Goal: Information Seeking & Learning: Learn about a topic

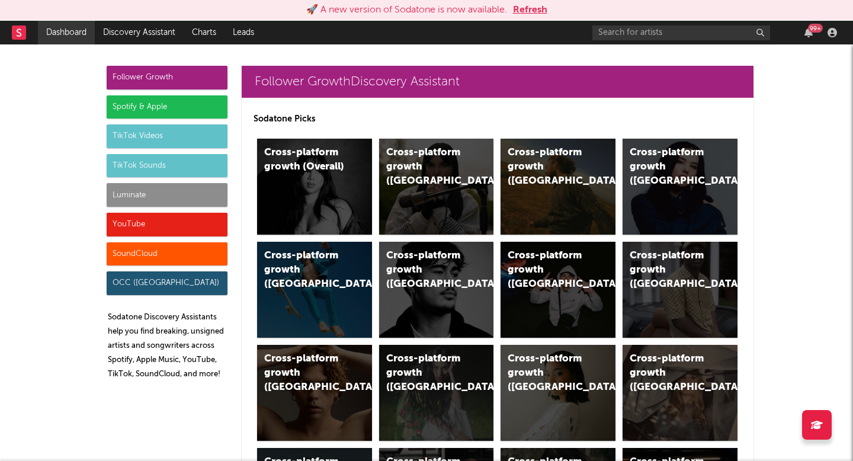
click at [39, 24] on link "Dashboard" at bounding box center [66, 33] width 57 height 24
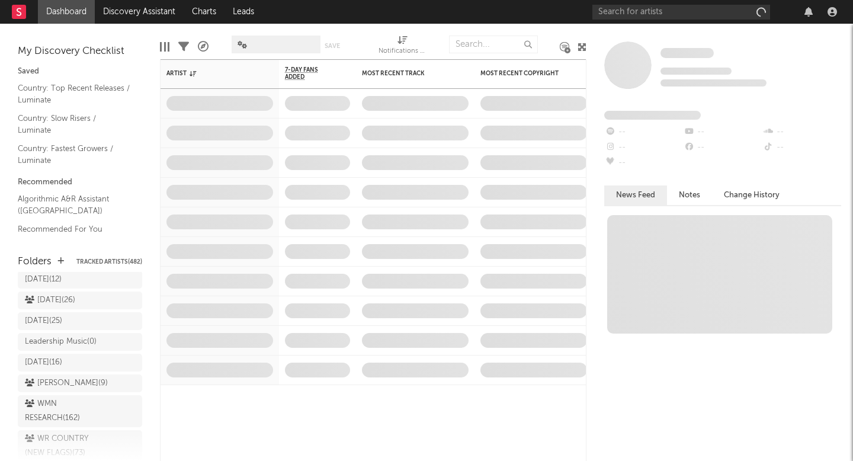
scroll to position [689, 0]
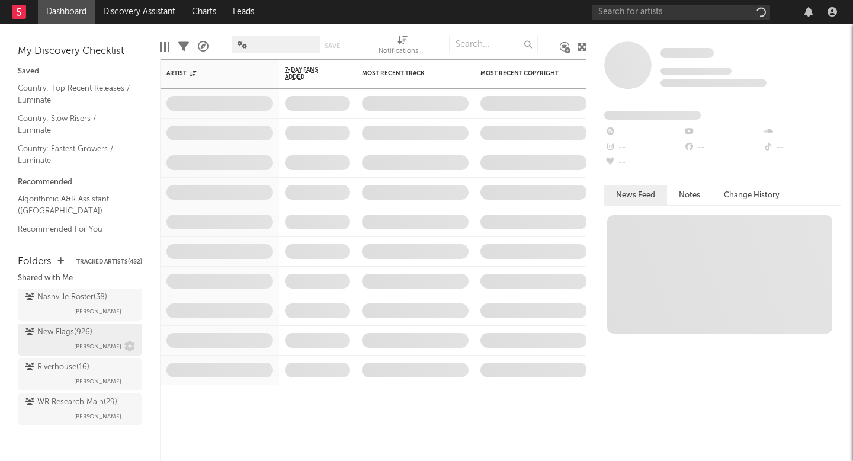
click at [76, 335] on div "New Flags ( 926 )" at bounding box center [58, 332] width 67 height 14
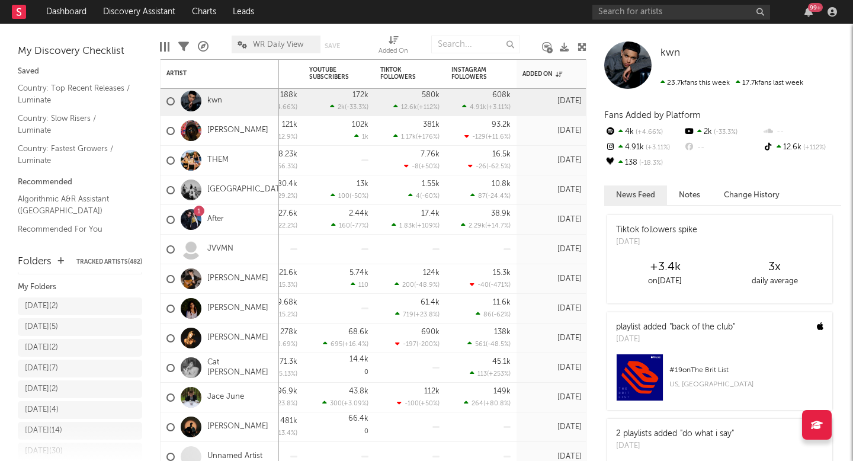
scroll to position [16, 0]
click at [72, 308] on div "8.29.25 ( 2 )" at bounding box center [68, 308] width 86 height 14
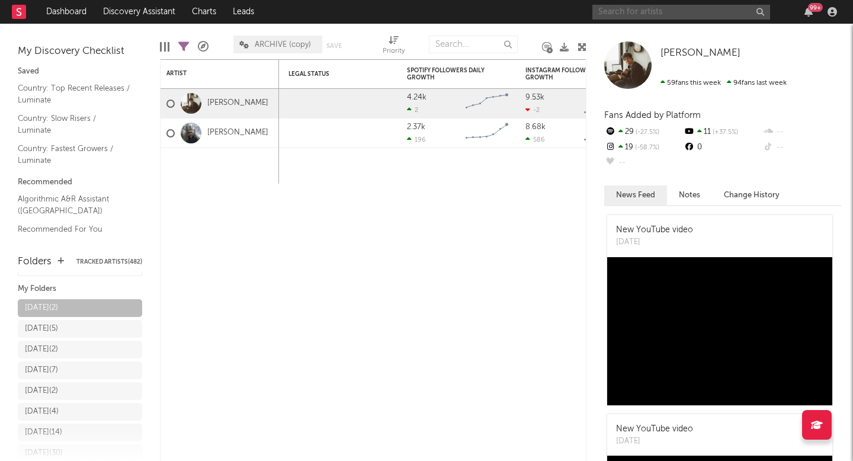
click at [604, 15] on input "text" at bounding box center [681, 12] width 178 height 15
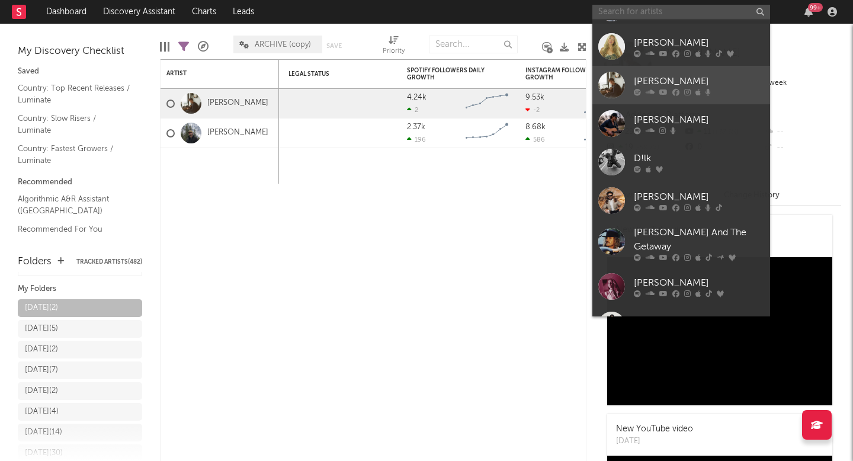
scroll to position [109, 0]
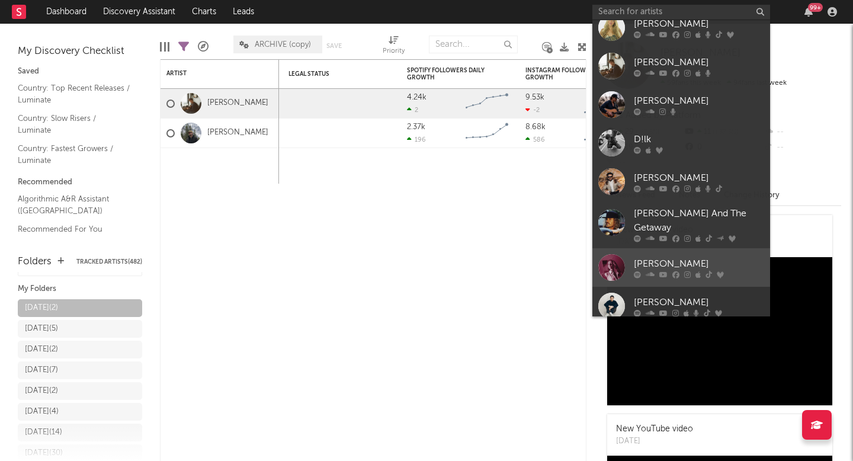
click at [642, 271] on link "[PERSON_NAME]" at bounding box center [681, 267] width 178 height 38
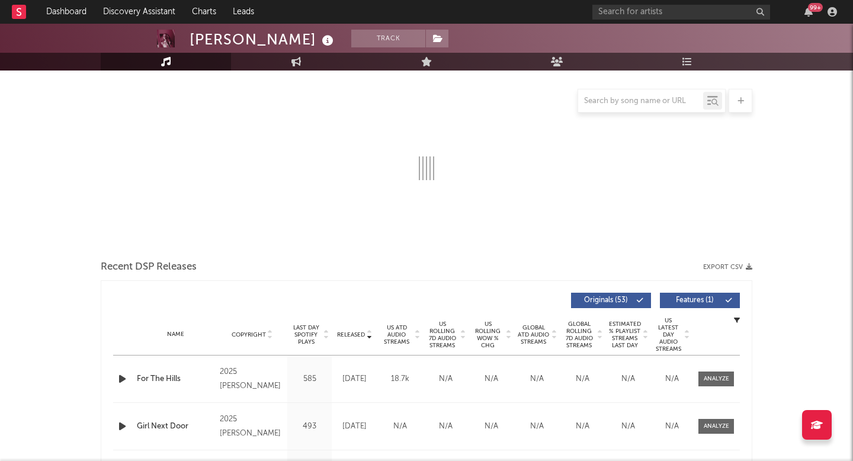
scroll to position [161, 0]
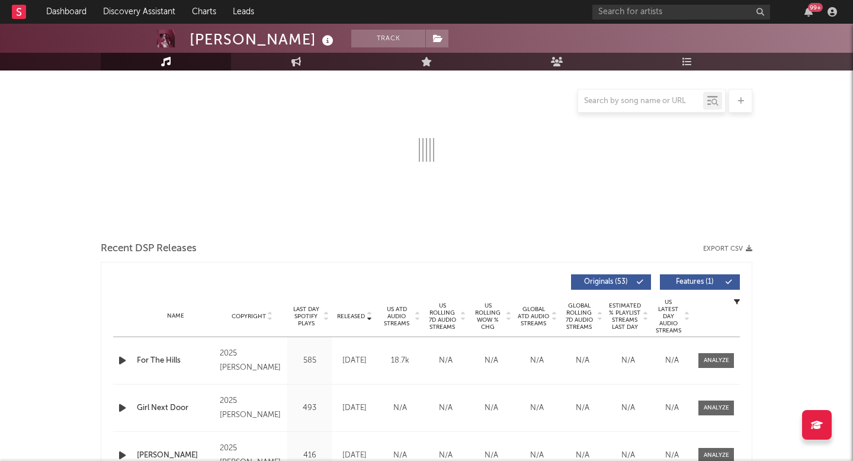
click at [359, 314] on span "Released" at bounding box center [351, 316] width 28 height 7
select select "6m"
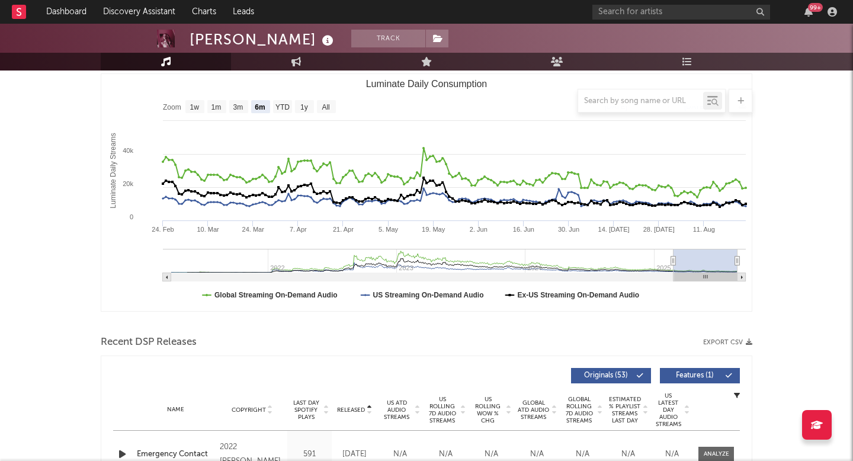
scroll to position [671, 0]
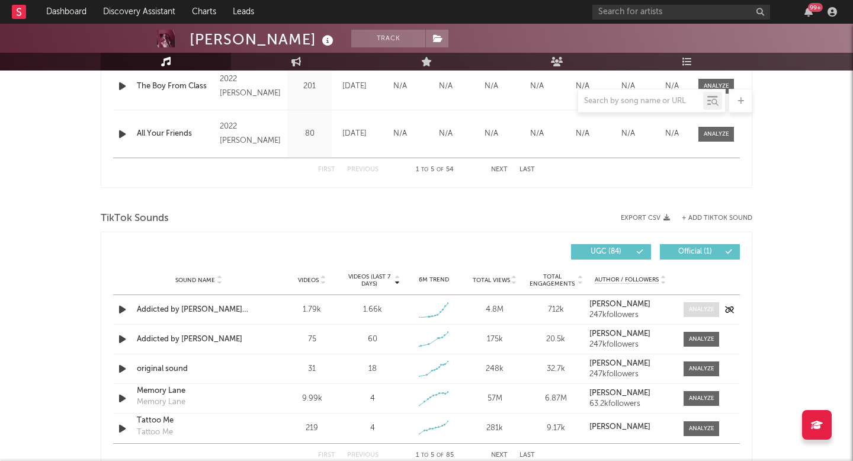
click at [693, 313] on div at bounding box center [701, 309] width 25 height 9
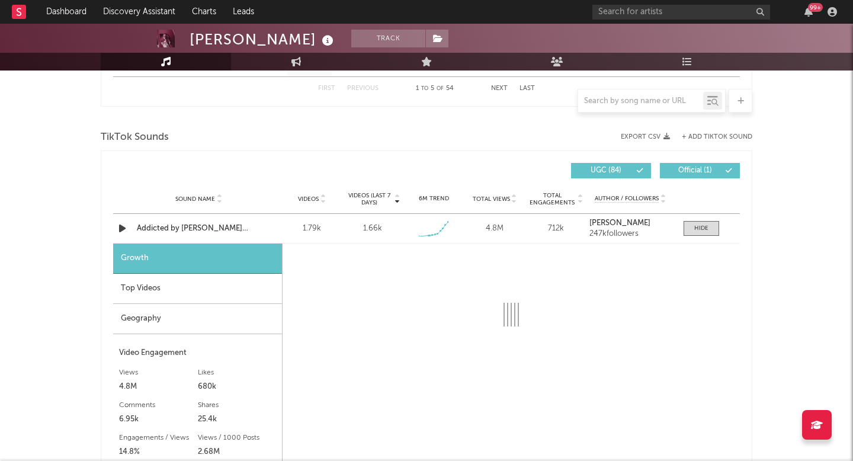
scroll to position [755, 0]
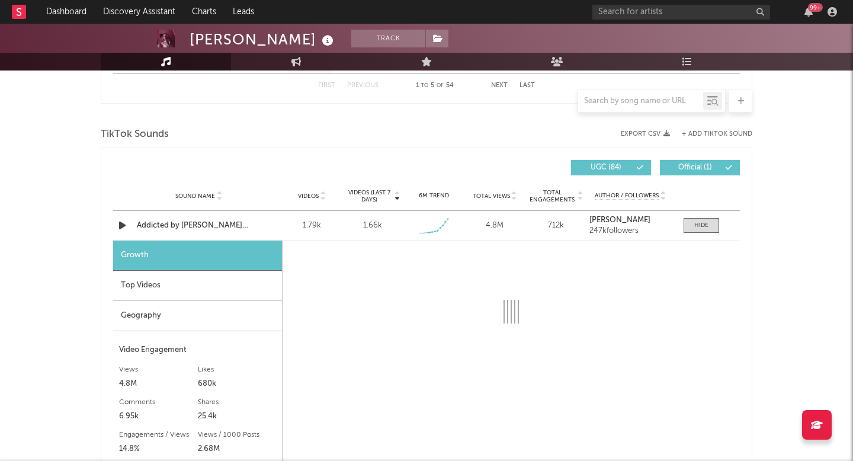
select select "1w"
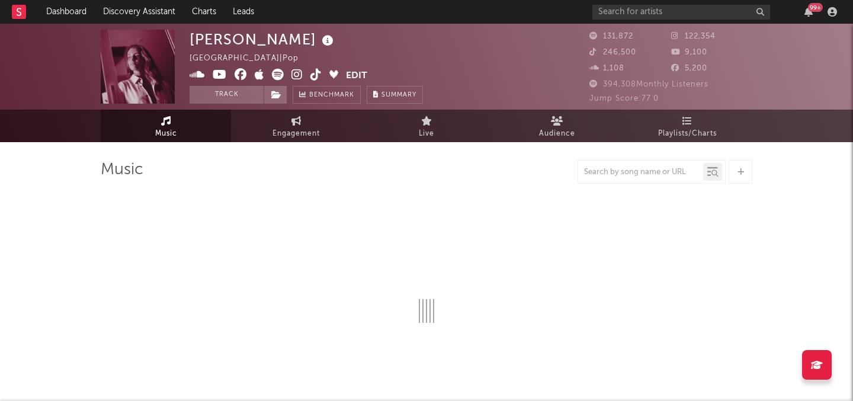
select select "6m"
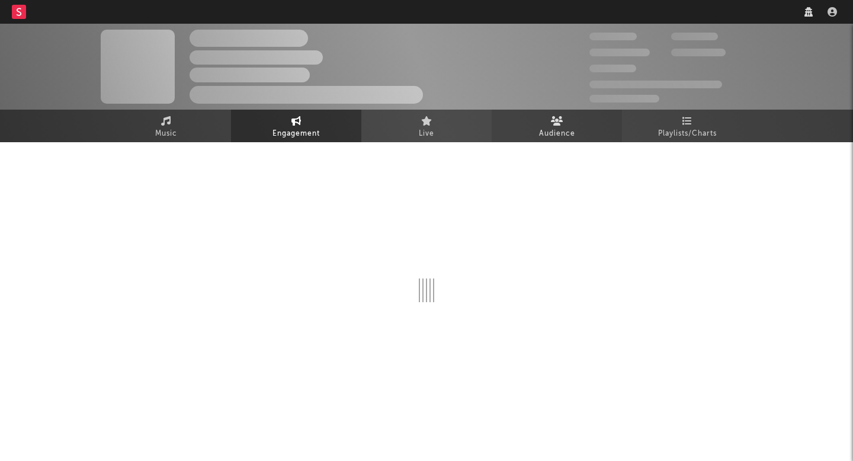
select select "1w"
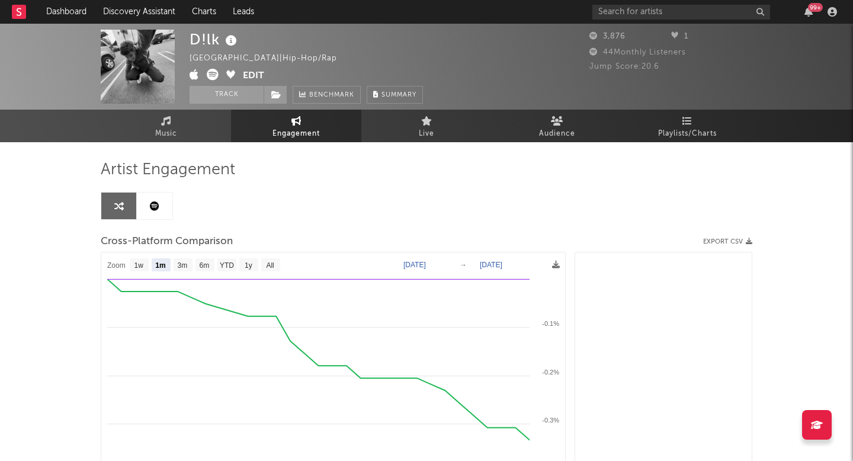
select select "1m"
click at [654, 8] on input "text" at bounding box center [681, 12] width 178 height 15
type input "[PERSON_NAME]"
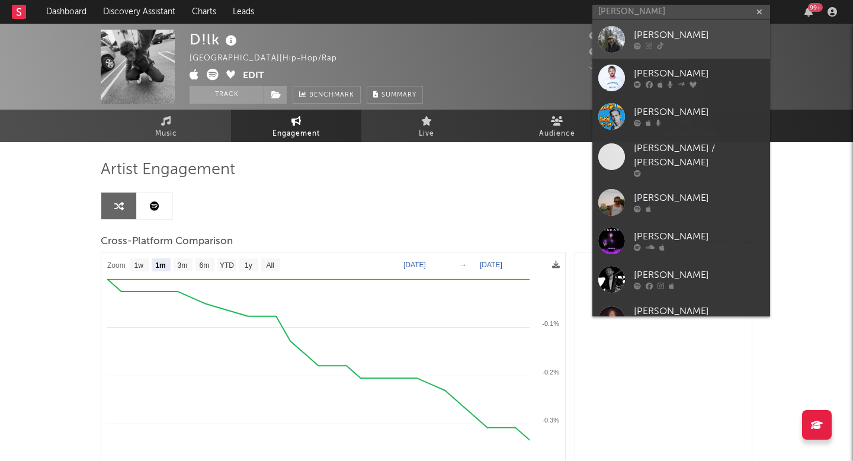
click at [658, 36] on div "[PERSON_NAME]" at bounding box center [698, 35] width 130 height 14
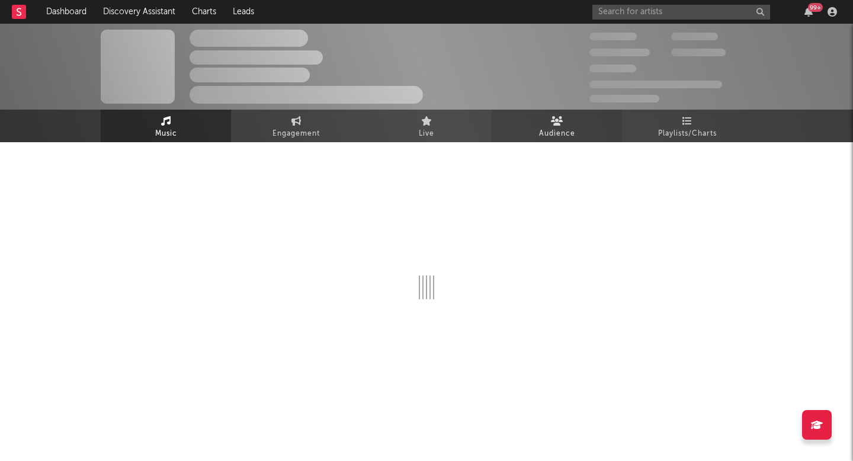
select select "6m"
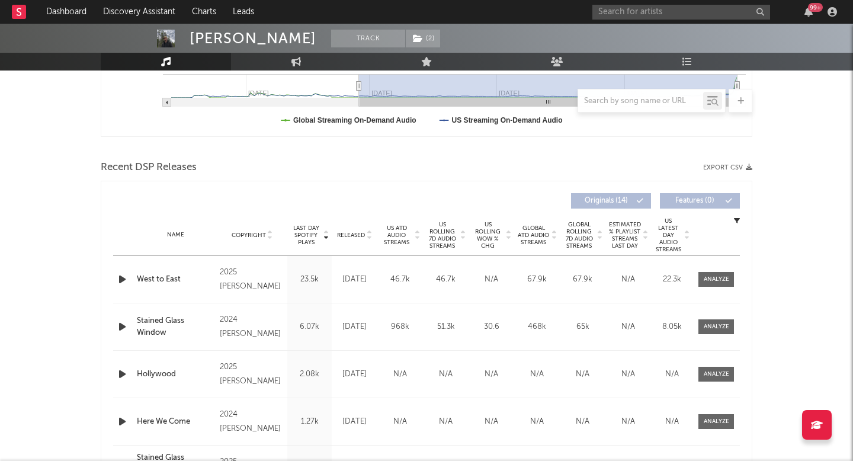
scroll to position [339, 0]
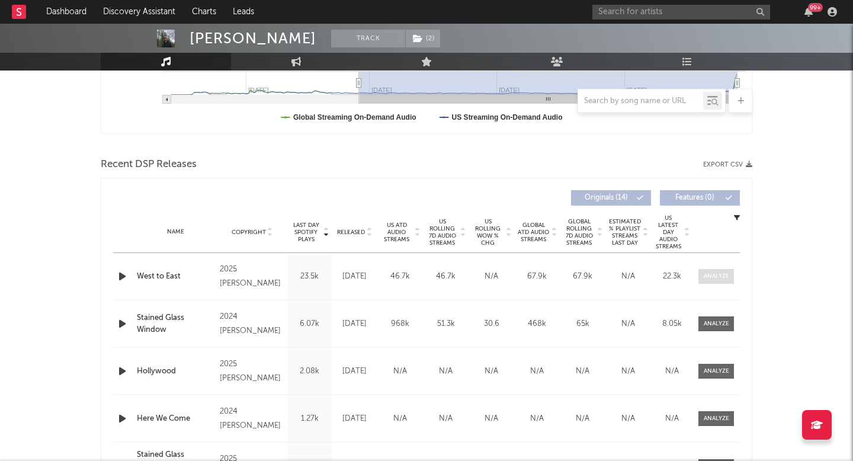
click at [723, 274] on div at bounding box center [715, 276] width 25 height 9
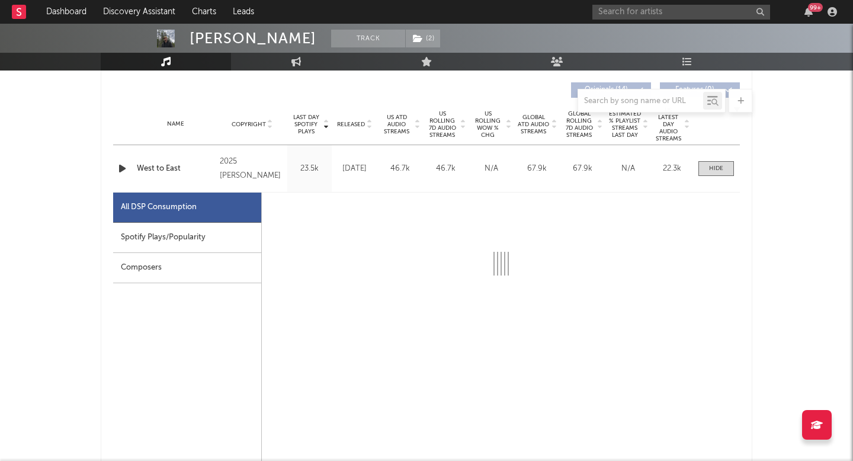
select select "1w"
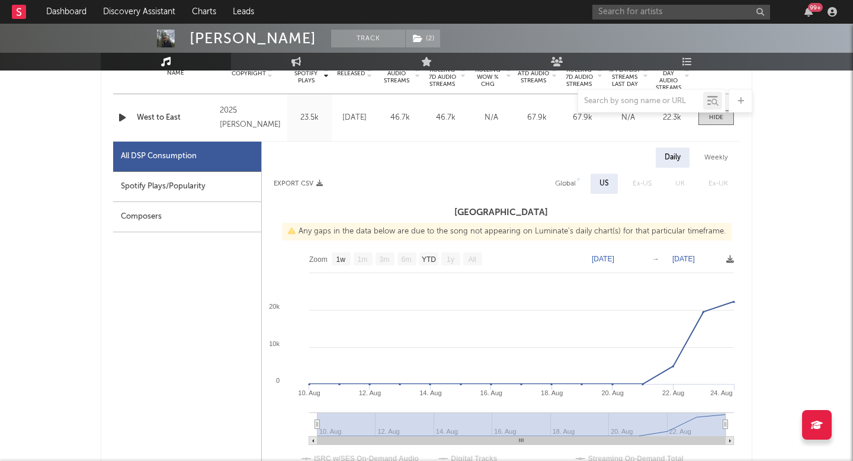
scroll to position [497, 0]
click at [176, 189] on div "Spotify Plays/Popularity" at bounding box center [187, 187] width 148 height 30
select select "1w"
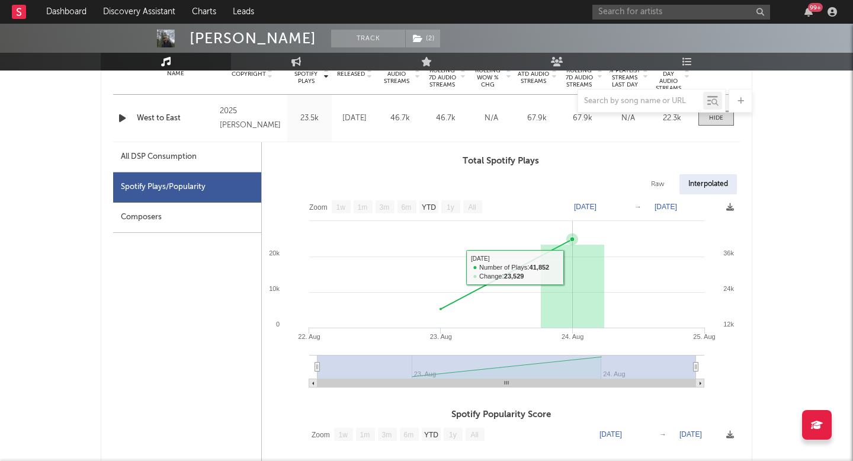
scroll to position [0, 0]
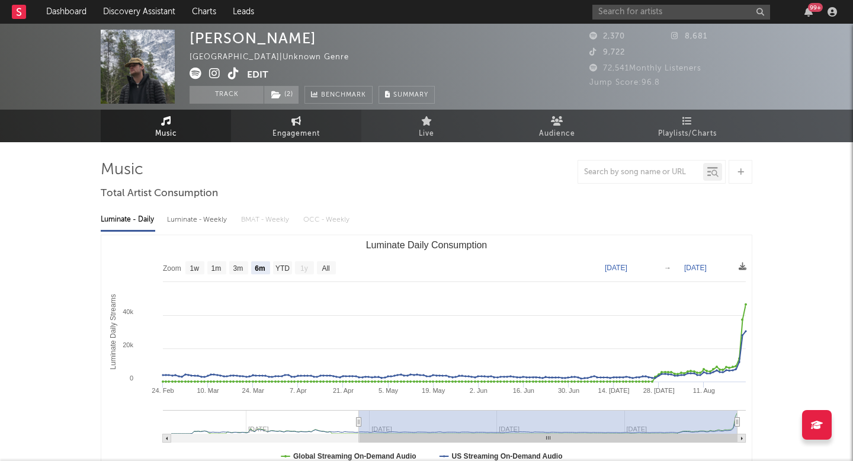
click at [307, 126] on link "Engagement" at bounding box center [296, 126] width 130 height 33
select select "1w"
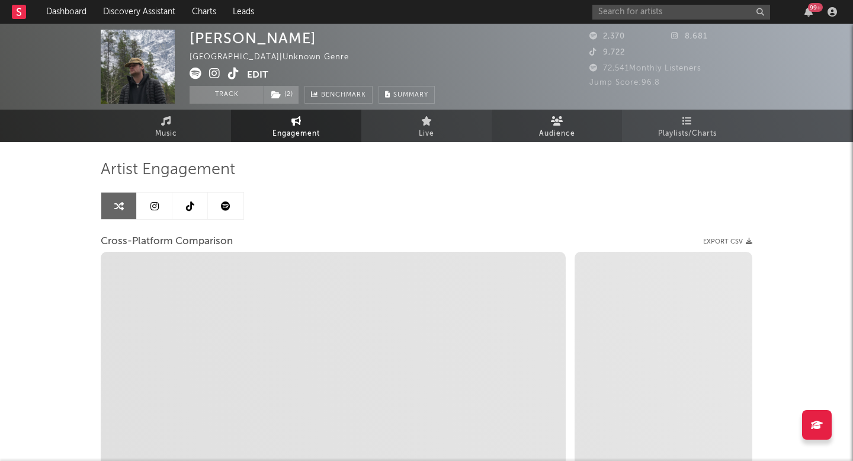
click at [536, 124] on link "Audience" at bounding box center [556, 126] width 130 height 33
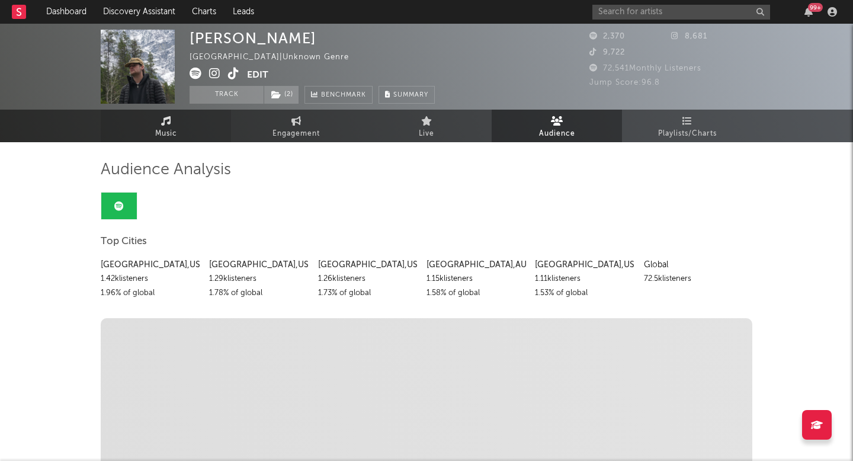
click at [157, 136] on span "Music" at bounding box center [166, 134] width 22 height 14
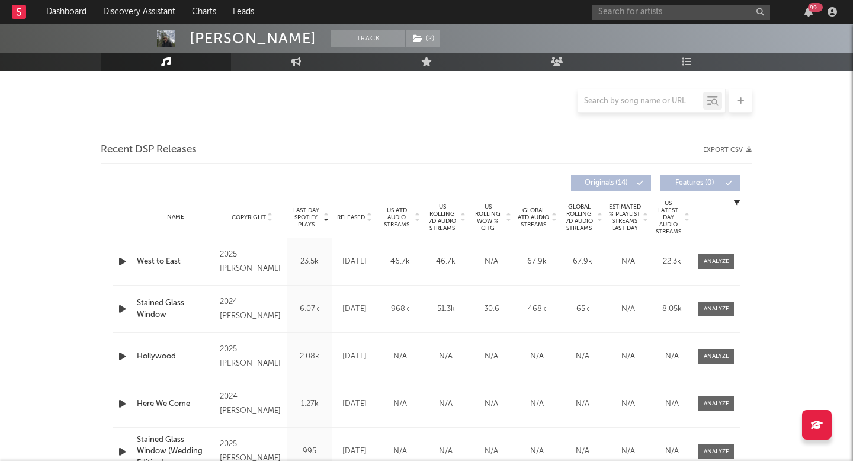
select select "6m"
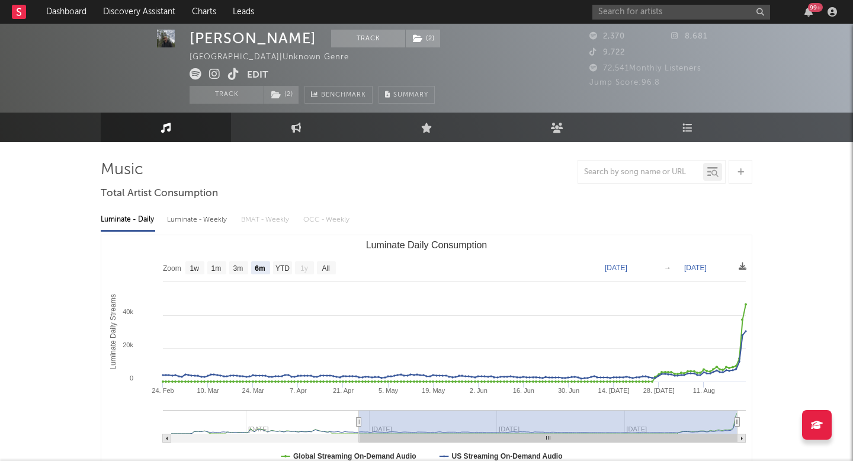
scroll to position [19, 0]
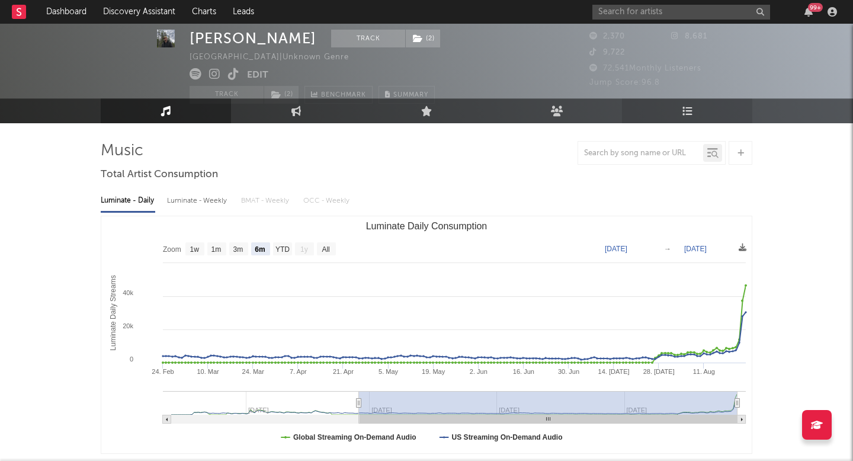
click at [697, 103] on link "Playlists/Charts" at bounding box center [687, 110] width 130 height 25
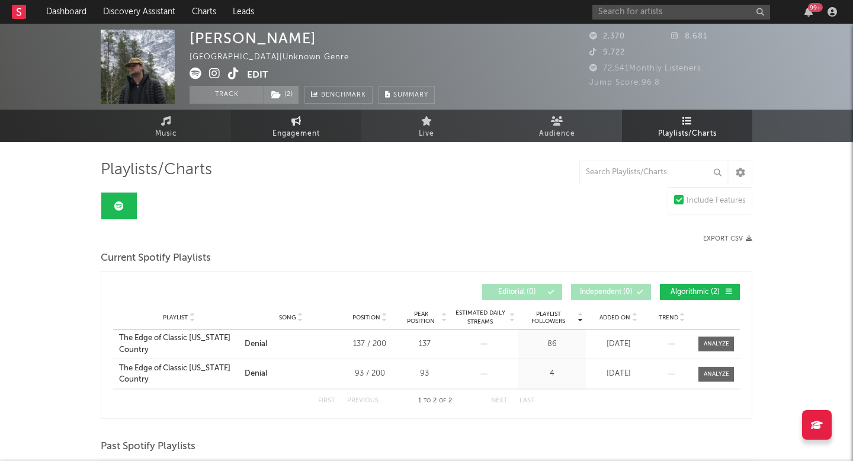
click at [277, 114] on link "Engagement" at bounding box center [296, 126] width 130 height 33
select select "1m"
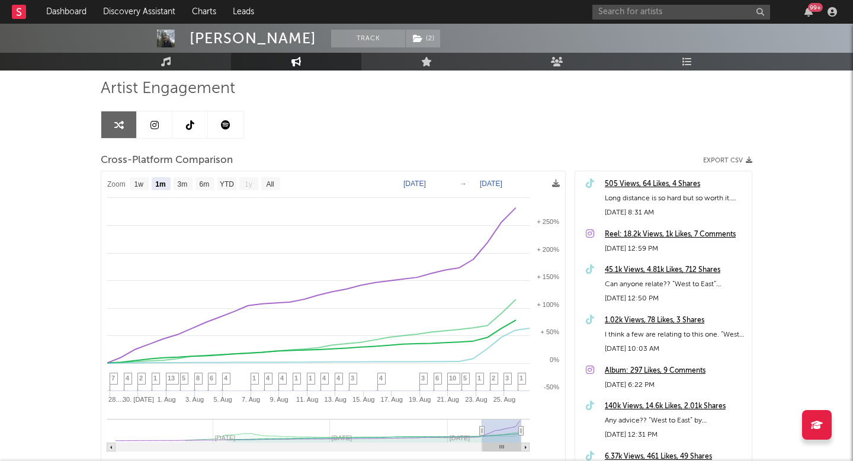
scroll to position [82, 0]
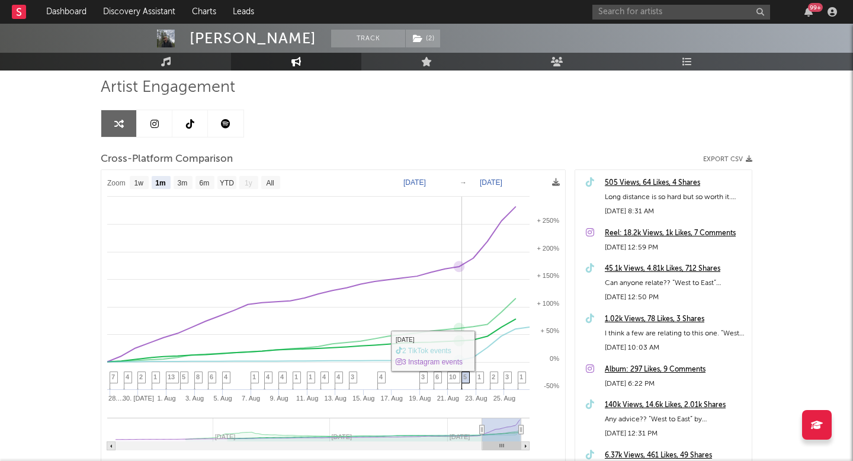
click at [465, 381] on icon at bounding box center [465, 381] width 8 height 18
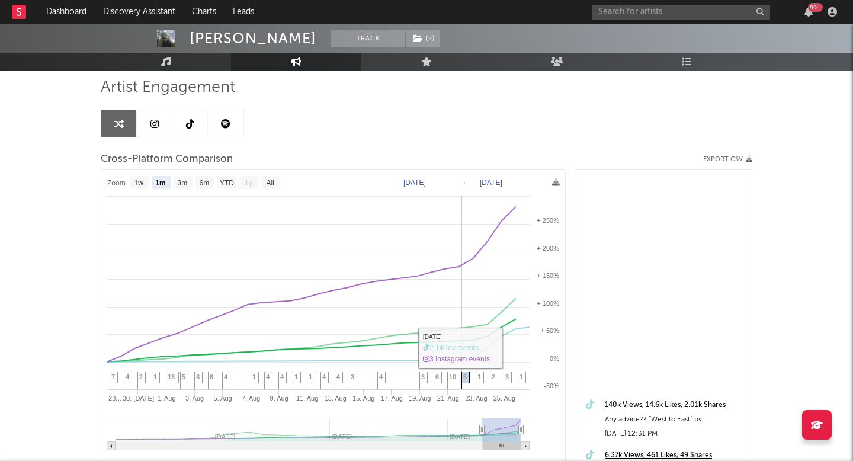
scroll to position [323, 0]
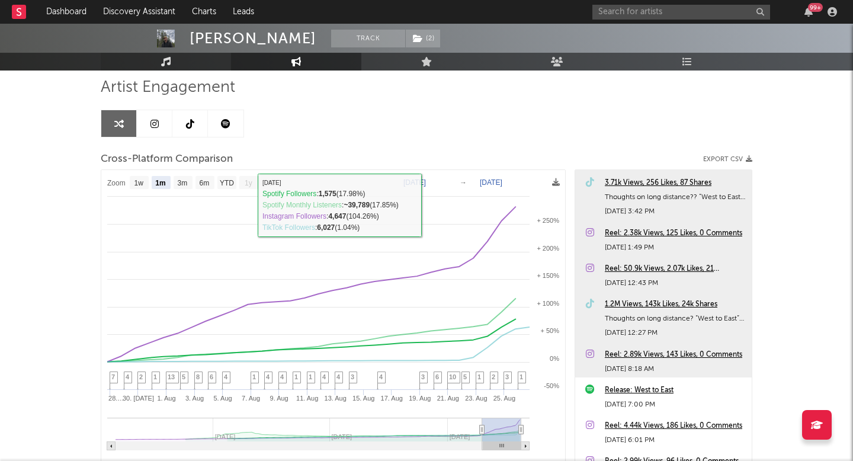
click at [178, 63] on link "Music" at bounding box center [166, 62] width 130 height 18
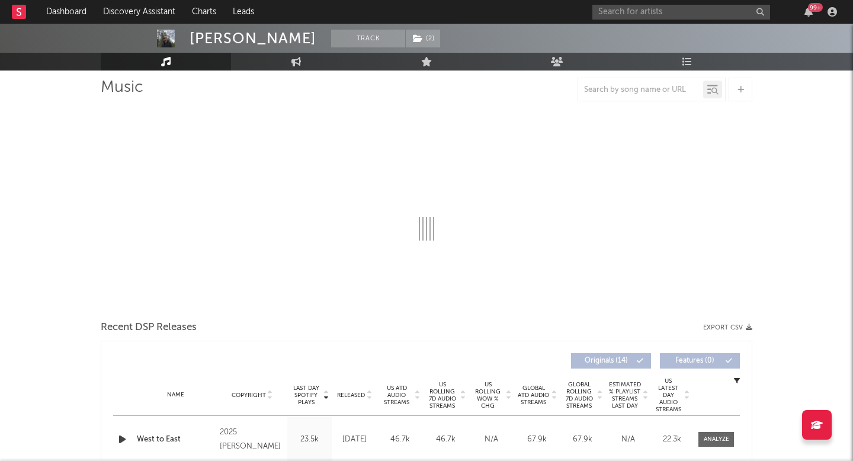
select select "6m"
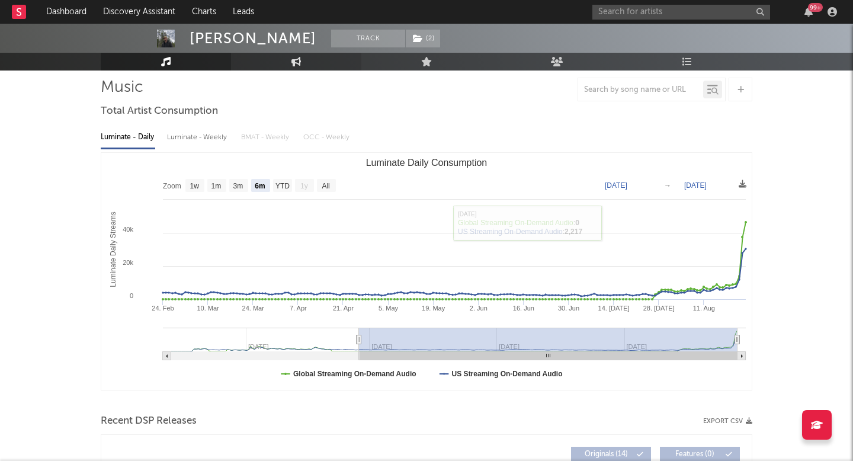
click at [308, 63] on link "Engagement" at bounding box center [296, 62] width 130 height 18
select select "1w"
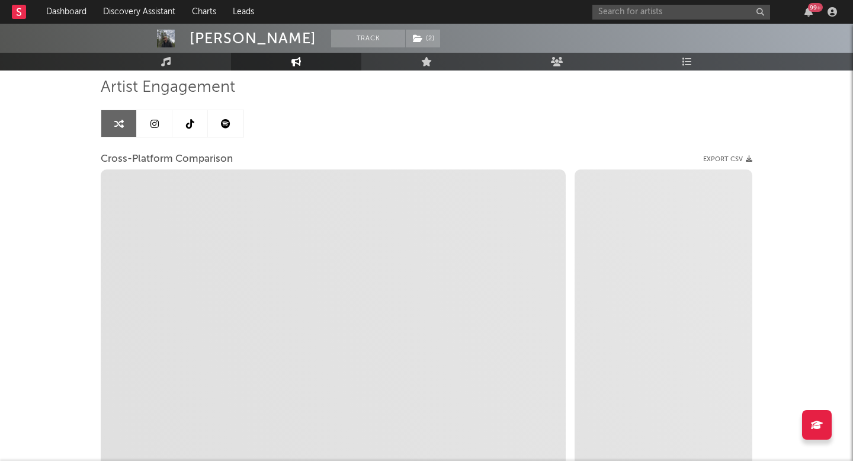
select select "1m"
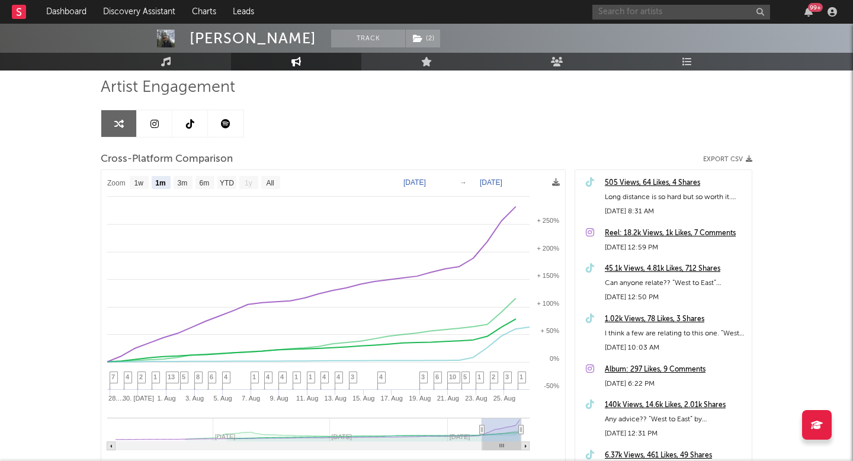
click at [609, 17] on input "text" at bounding box center [681, 12] width 178 height 15
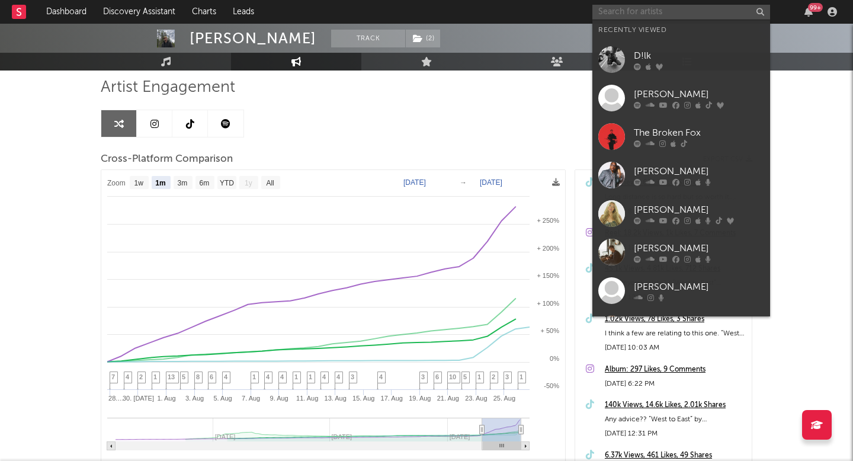
type input "c"
type input "s"
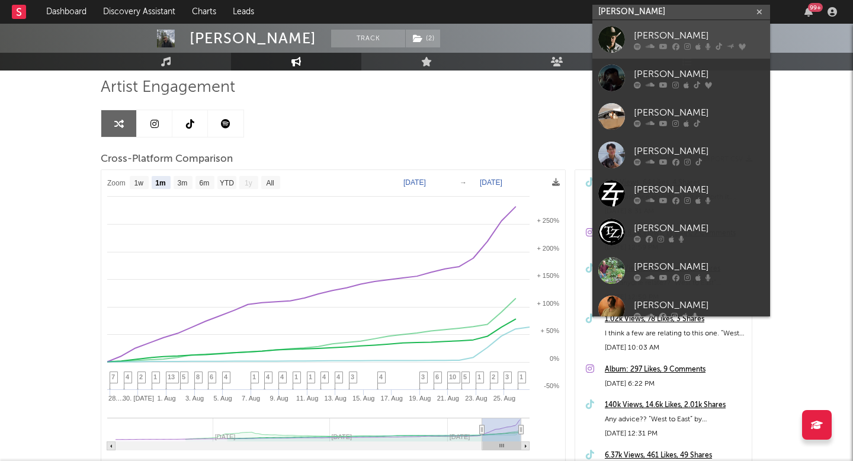
type input "[PERSON_NAME]"
click at [642, 38] on div "[PERSON_NAME]" at bounding box center [698, 35] width 130 height 14
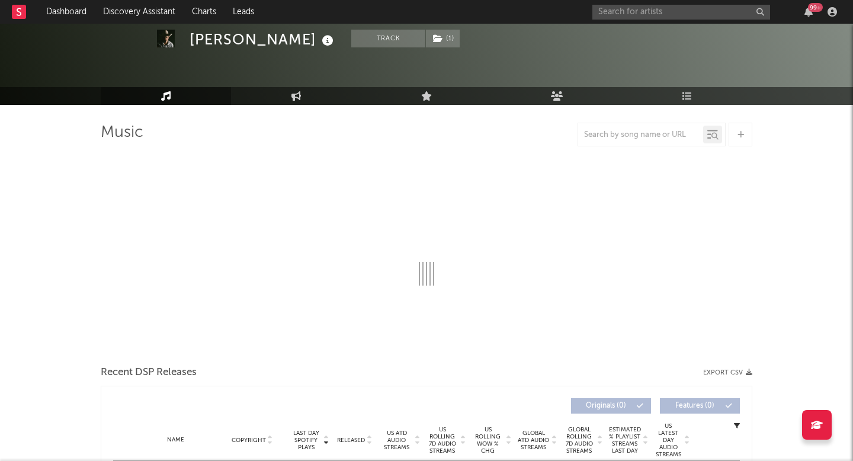
select select "6m"
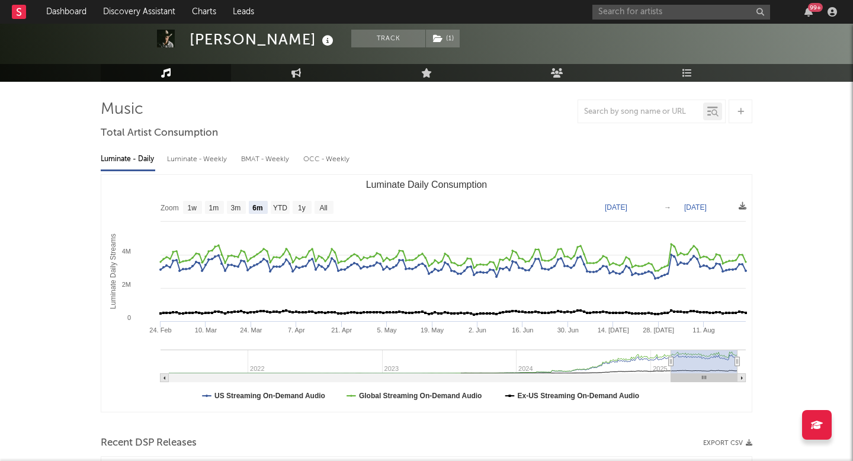
select select "6m"
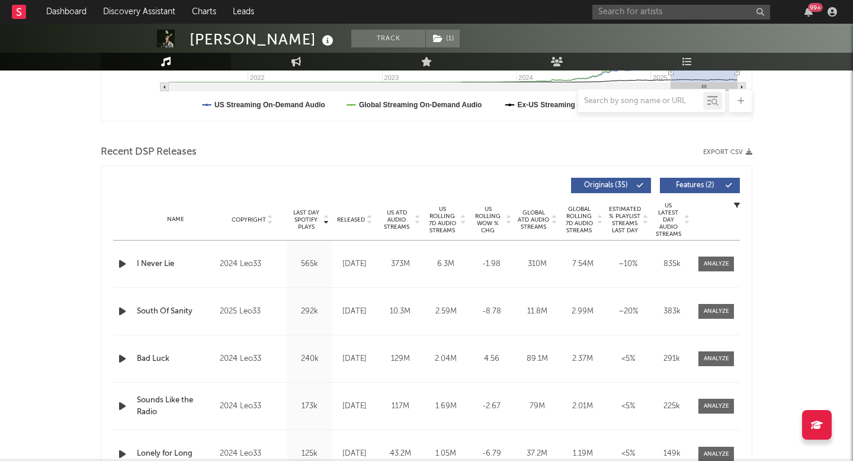
scroll to position [358, 0]
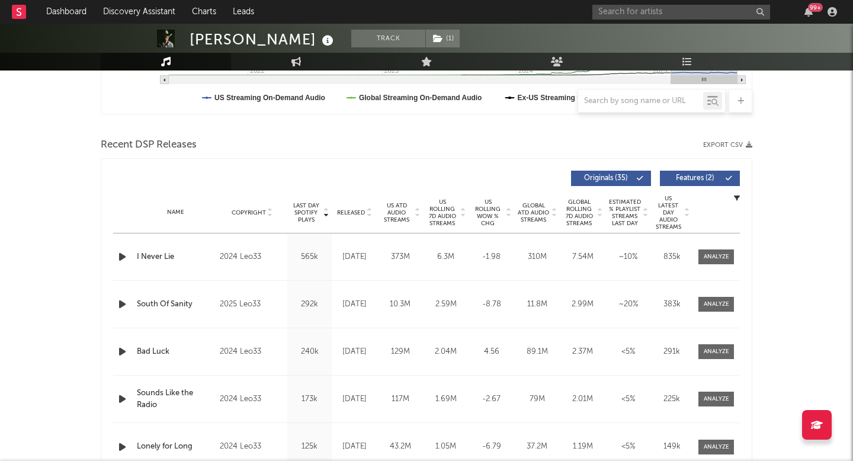
click at [406, 207] on span "US ATD Audio Streams" at bounding box center [396, 212] width 33 height 21
click at [446, 210] on span "US Rolling 7D Audio Streams" at bounding box center [442, 212] width 33 height 28
click at [352, 208] on div "Released" at bounding box center [355, 212] width 40 height 9
click at [449, 213] on span "US Rolling 7D Audio Streams" at bounding box center [442, 212] width 33 height 28
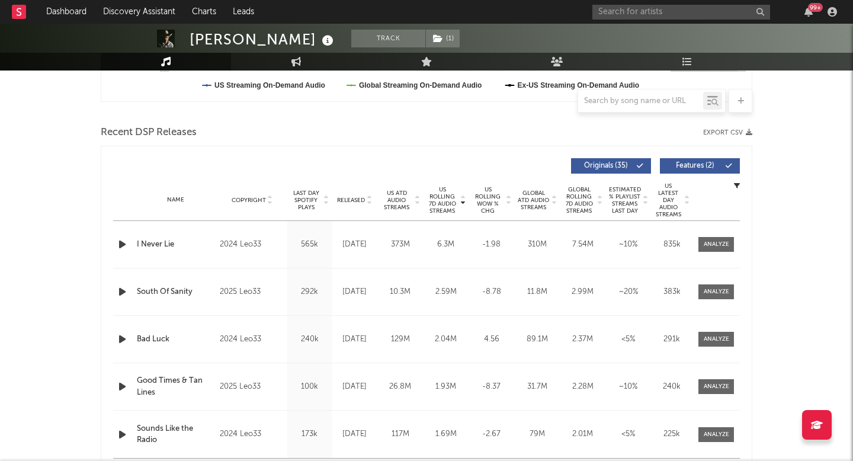
scroll to position [374, 0]
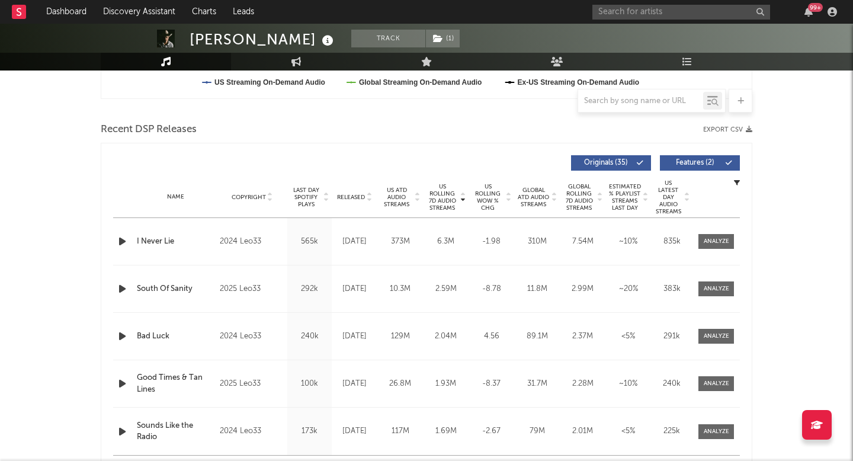
click at [642, 19] on div "99 +" at bounding box center [716, 12] width 249 height 24
click at [644, 11] on input "text" at bounding box center [681, 12] width 178 height 15
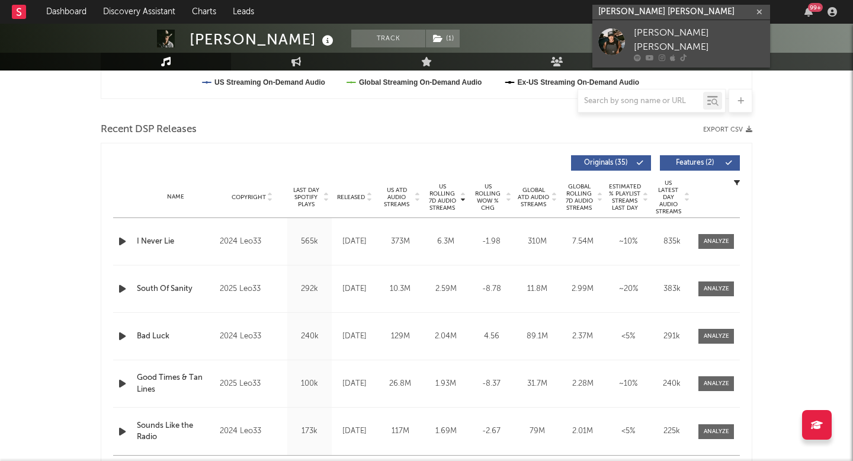
type input "[PERSON_NAME] [PERSON_NAME]"
click at [650, 34] on div "[PERSON_NAME] [PERSON_NAME]" at bounding box center [698, 40] width 130 height 28
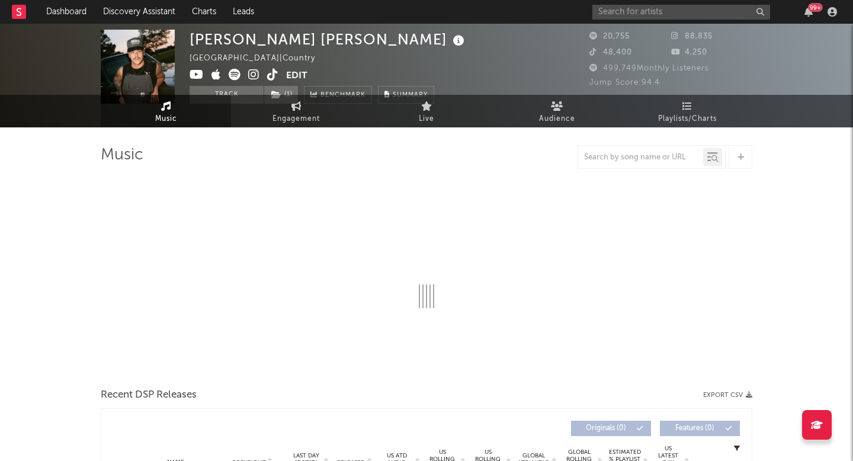
scroll to position [20, 0]
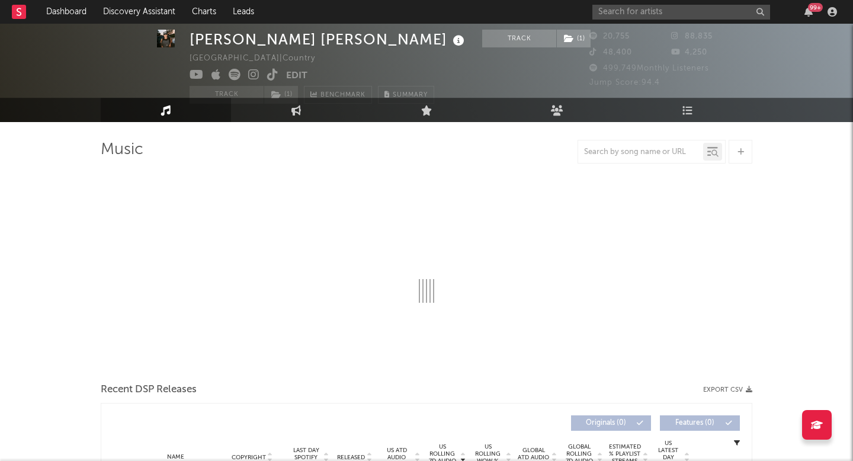
select select "6m"
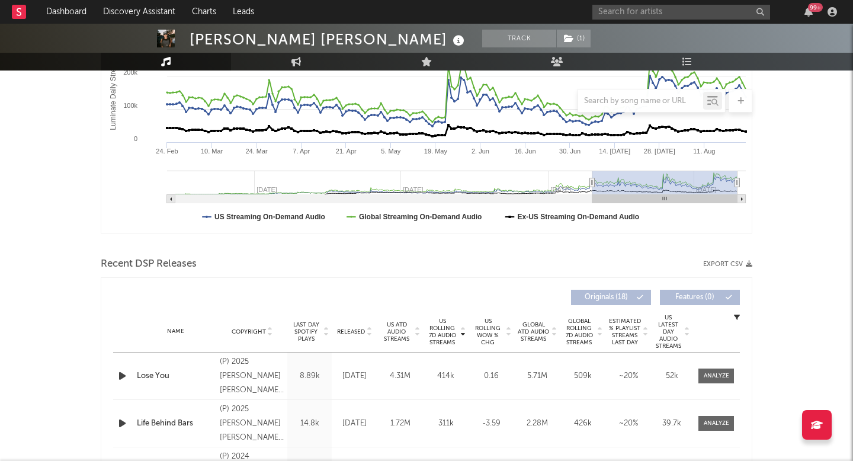
scroll to position [243, 0]
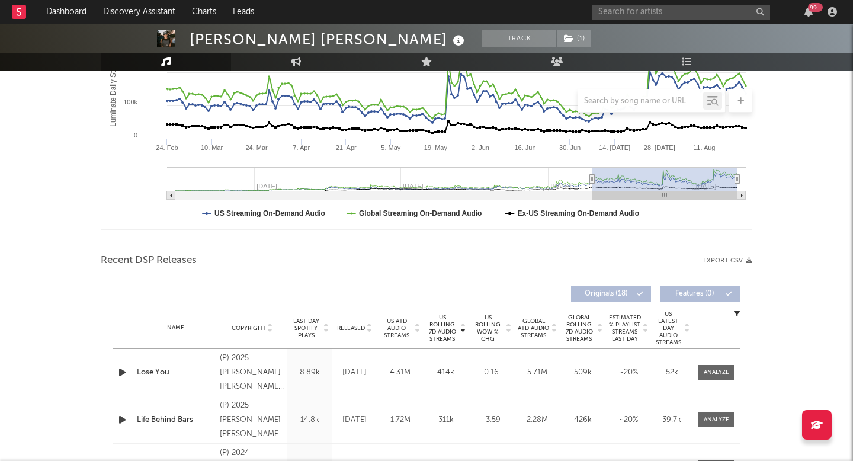
click at [395, 322] on span "US ATD Audio Streams" at bounding box center [396, 327] width 33 height 21
click at [436, 319] on span "US Rolling 7D Audio Streams" at bounding box center [442, 328] width 33 height 28
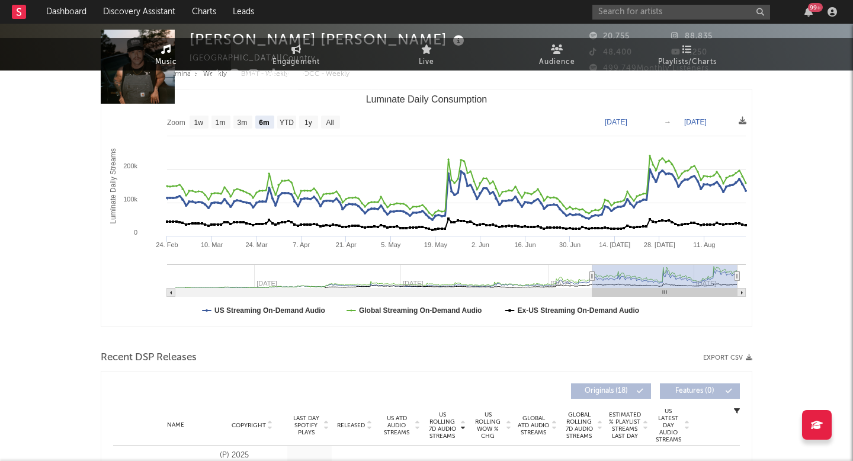
scroll to position [0, 0]
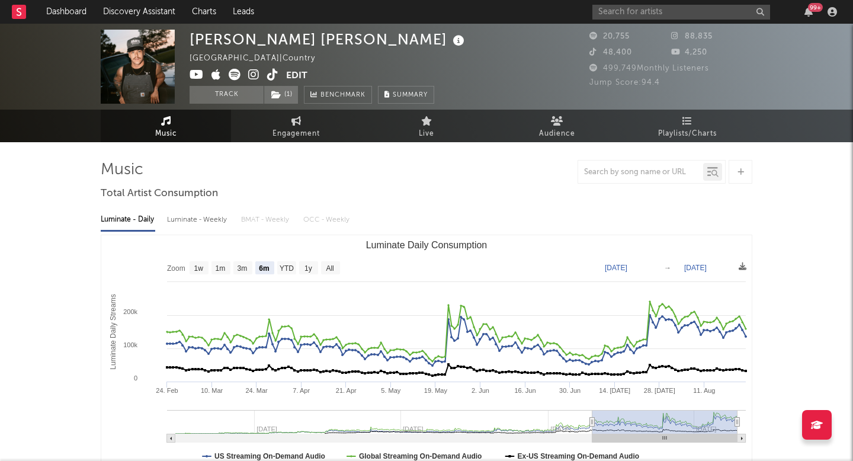
click at [622, 20] on div "99 +" at bounding box center [716, 12] width 249 height 24
click at [621, 11] on input "text" at bounding box center [681, 12] width 178 height 15
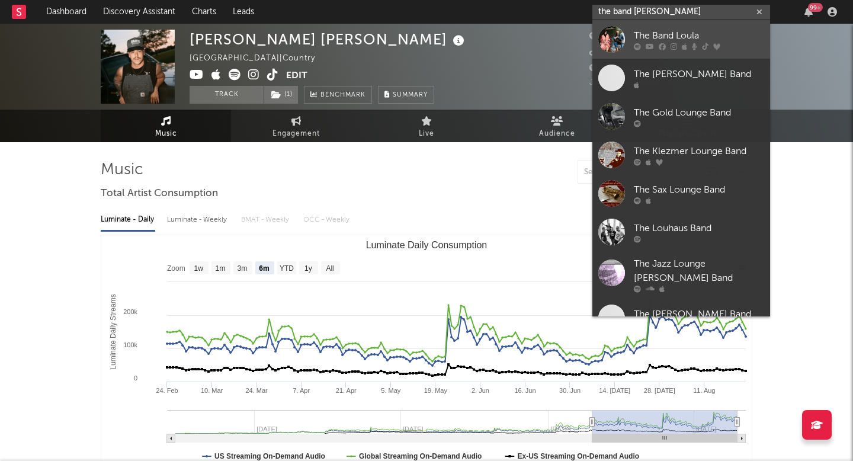
type input "the band [PERSON_NAME]"
click at [631, 38] on link "The Band Loula" at bounding box center [681, 39] width 178 height 38
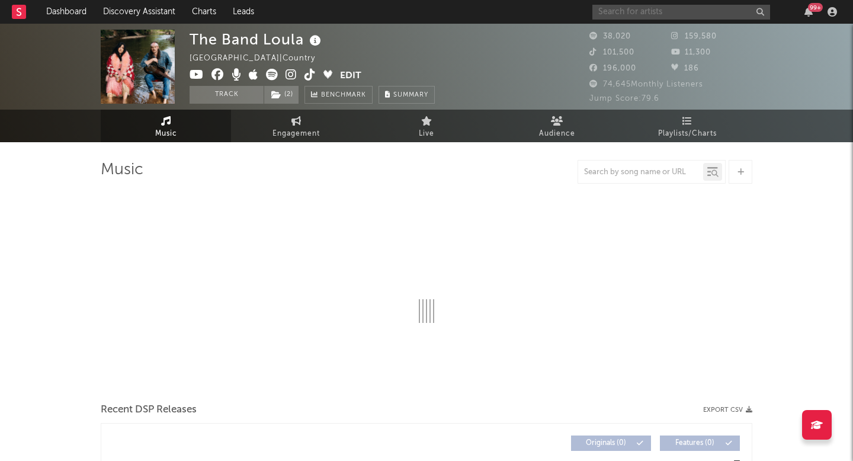
click at [648, 7] on input "text" at bounding box center [681, 12] width 178 height 15
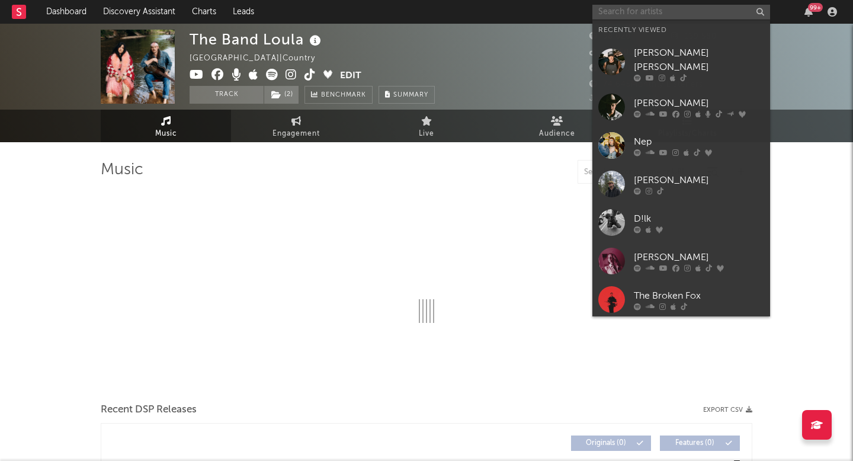
select select "6m"
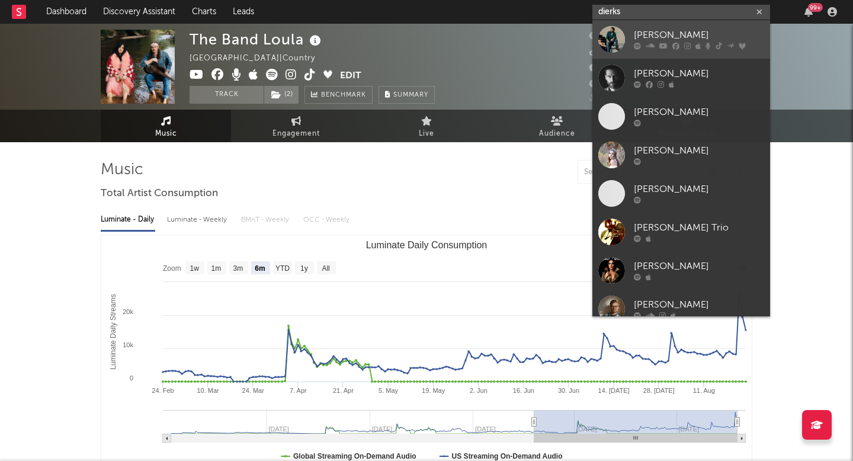
type input "dierks"
click at [654, 26] on link "[PERSON_NAME]" at bounding box center [681, 39] width 178 height 38
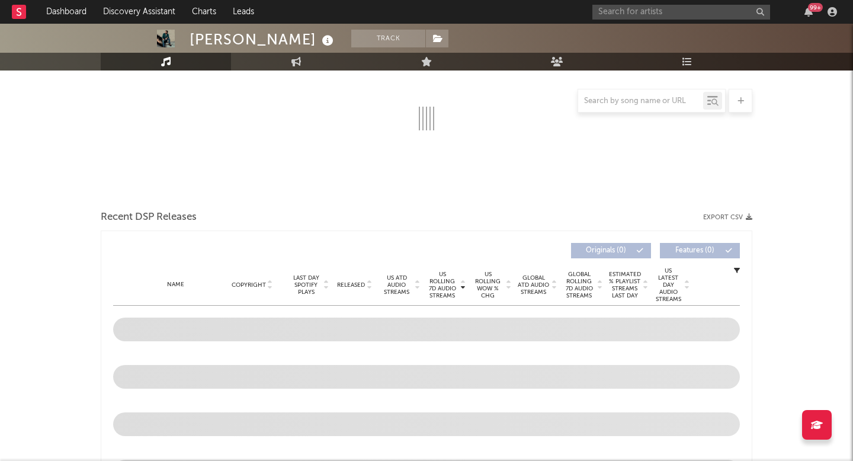
select select "6m"
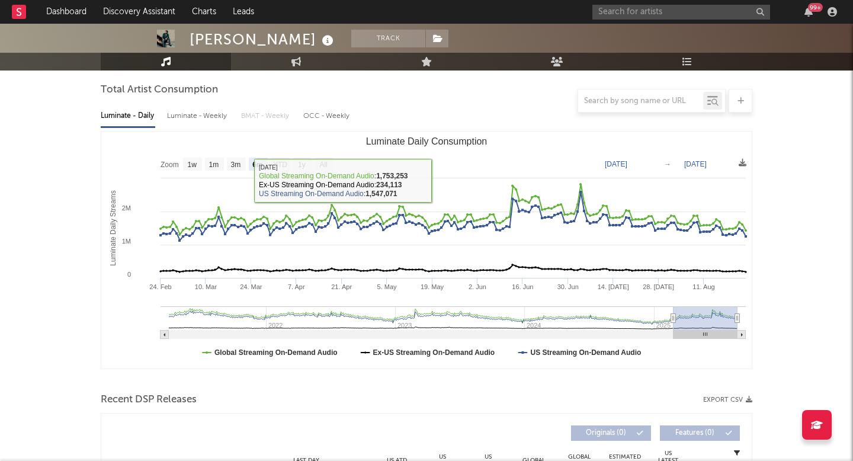
scroll to position [86, 0]
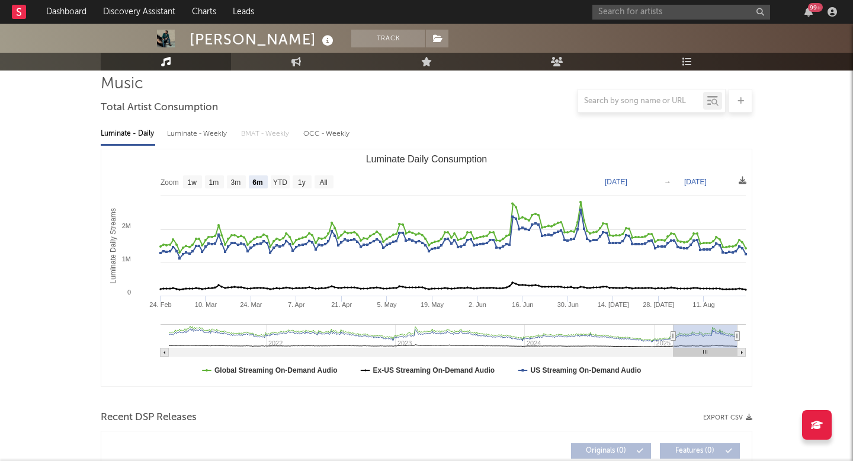
click at [210, 130] on div "Luminate - Weekly" at bounding box center [198, 134] width 62 height 20
select select "6m"
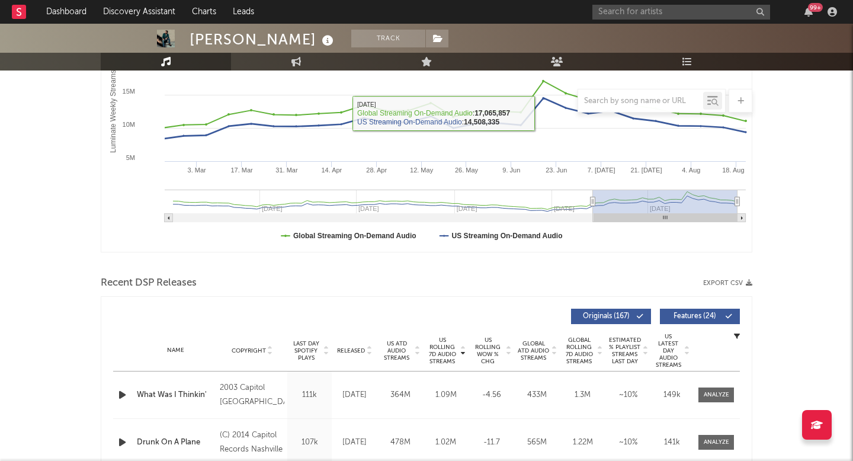
scroll to position [282, 0]
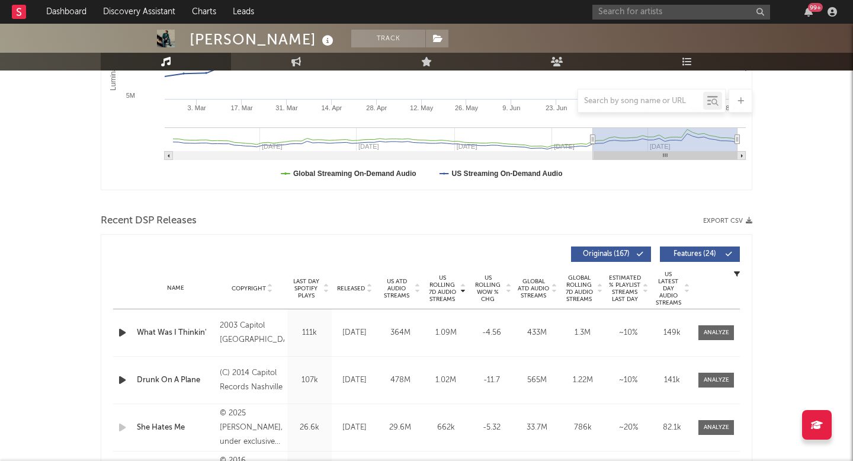
click at [434, 284] on span "US Rolling 7D Audio Streams" at bounding box center [442, 288] width 33 height 28
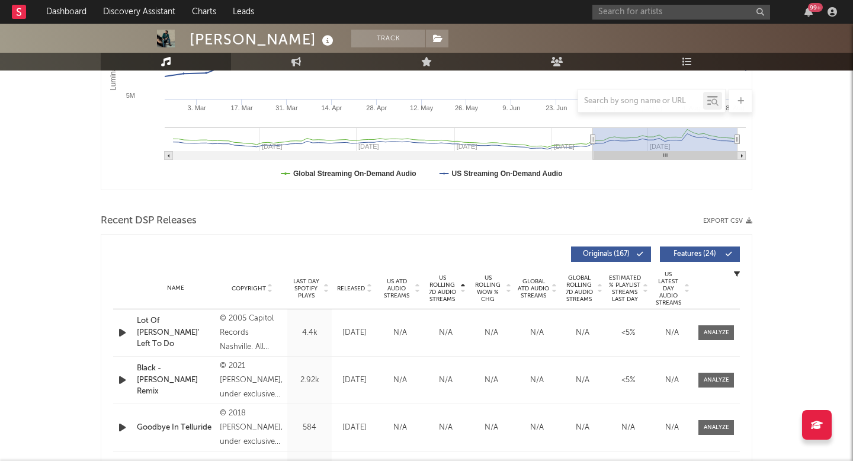
click at [434, 284] on span "US Rolling 7D Audio Streams" at bounding box center [442, 288] width 33 height 28
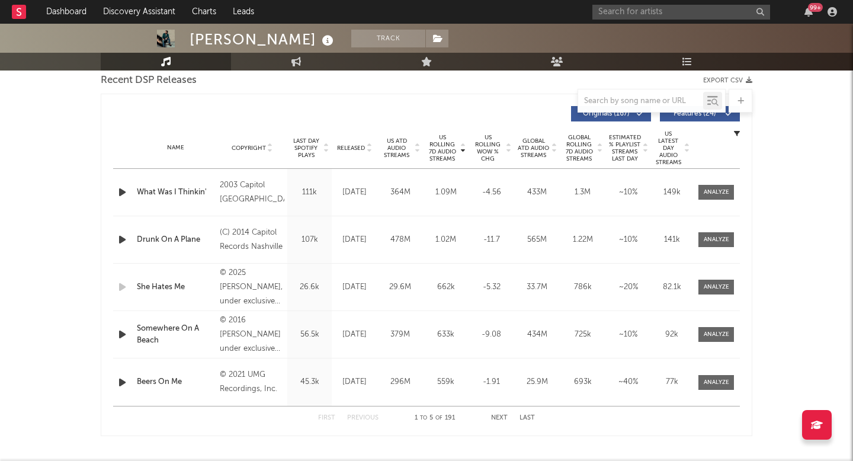
scroll to position [427, 0]
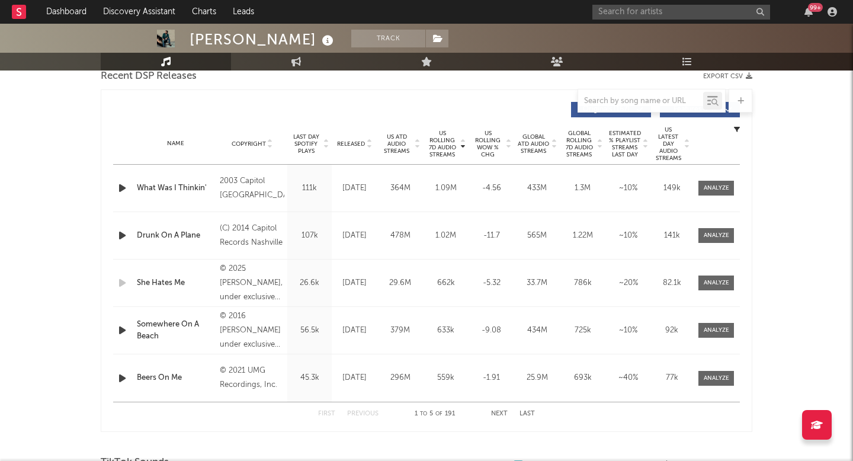
click at [358, 147] on div "Released" at bounding box center [355, 143] width 40 height 9
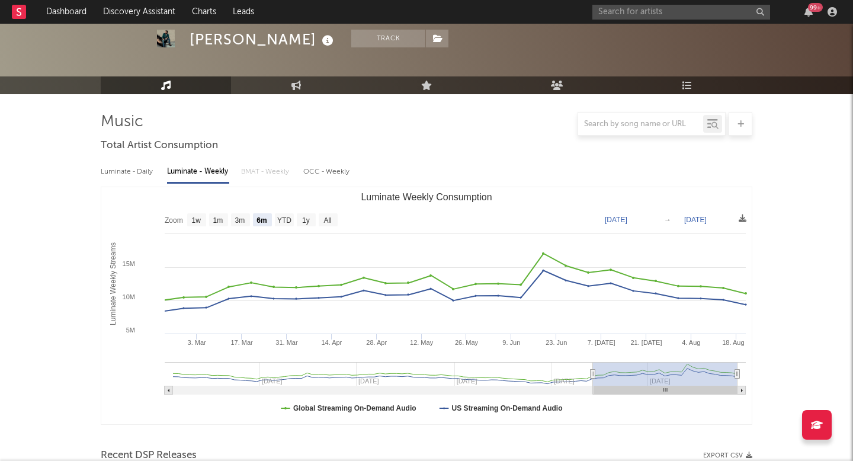
scroll to position [0, 0]
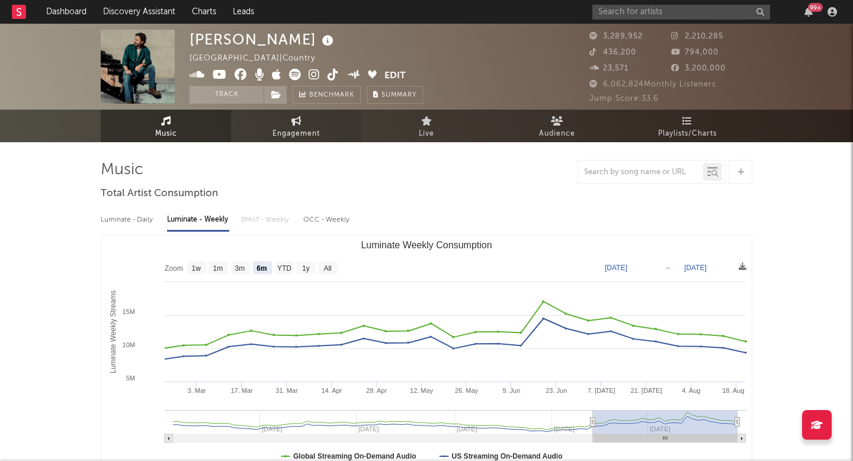
click at [308, 134] on span "Engagement" at bounding box center [295, 134] width 47 height 14
select select "1w"
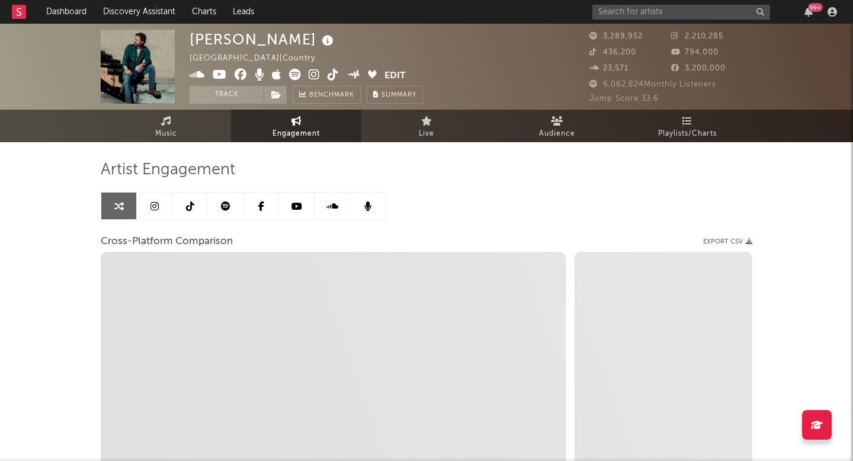
select select "1m"
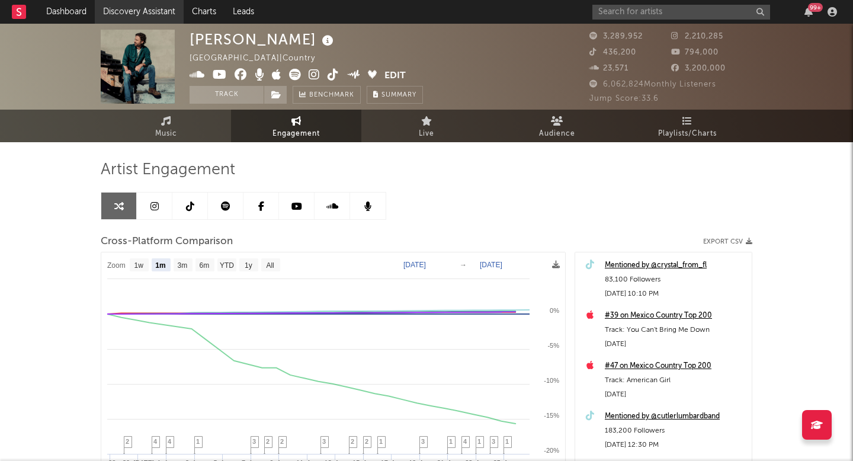
click at [141, 14] on link "Discovery Assistant" at bounding box center [139, 12] width 89 height 24
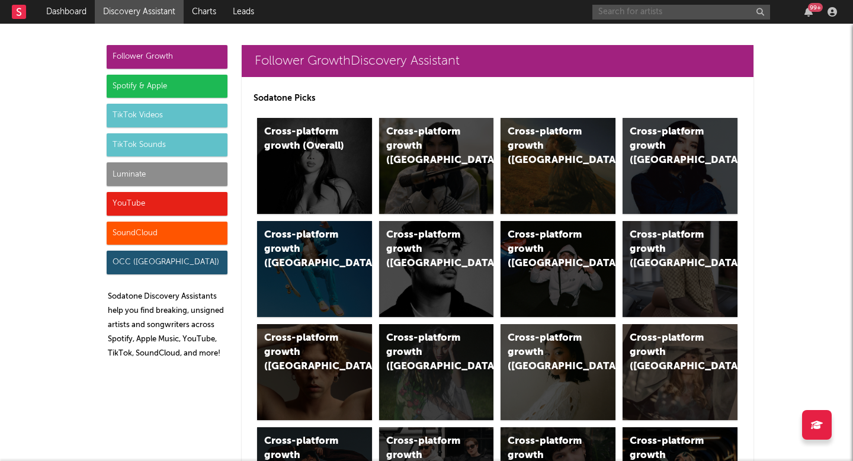
click at [681, 18] on input "text" at bounding box center [681, 12] width 178 height 15
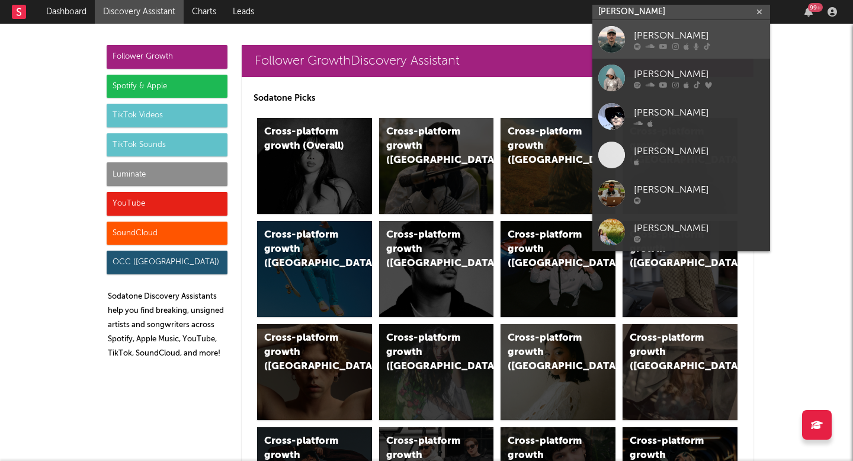
type input "[PERSON_NAME]"
click at [678, 49] on div at bounding box center [698, 46] width 130 height 7
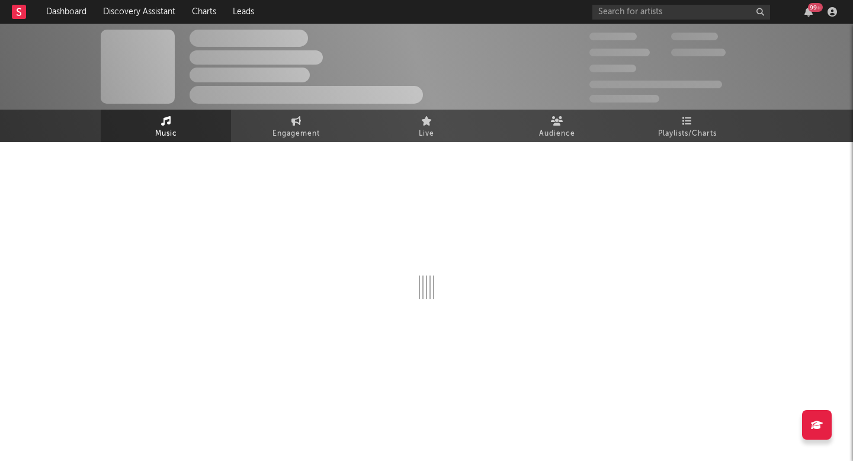
select select "6m"
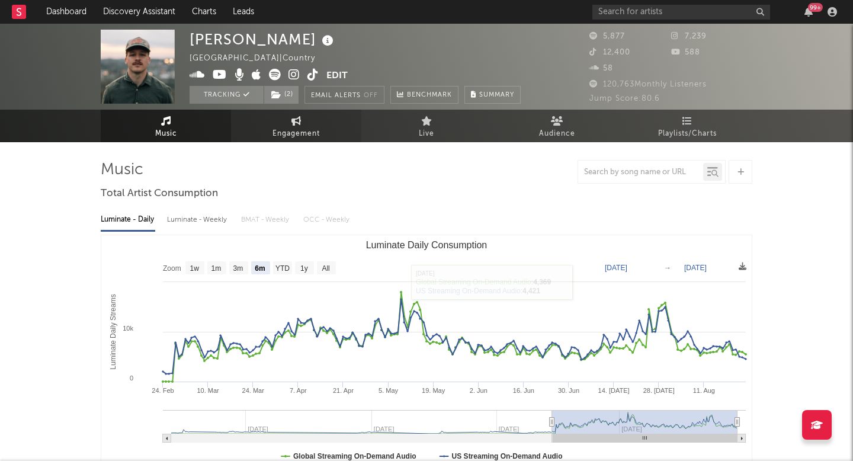
click at [260, 127] on link "Engagement" at bounding box center [296, 126] width 130 height 33
select select "1w"
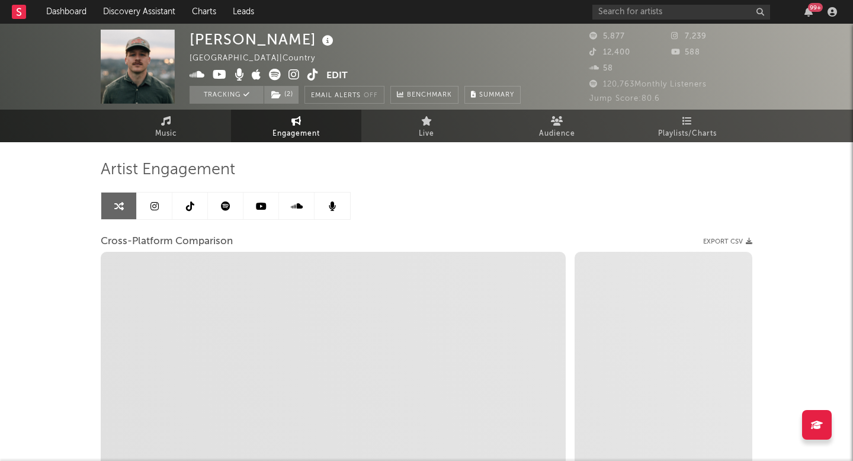
select select "1m"
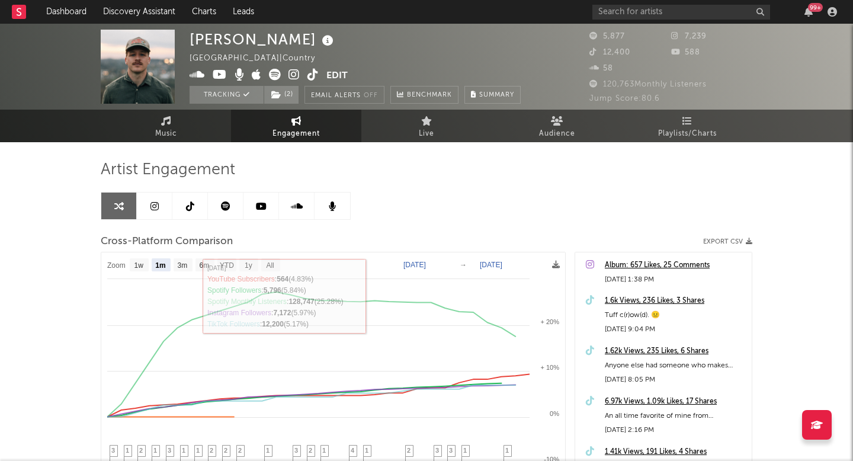
click at [204, 203] on link at bounding box center [190, 205] width 36 height 27
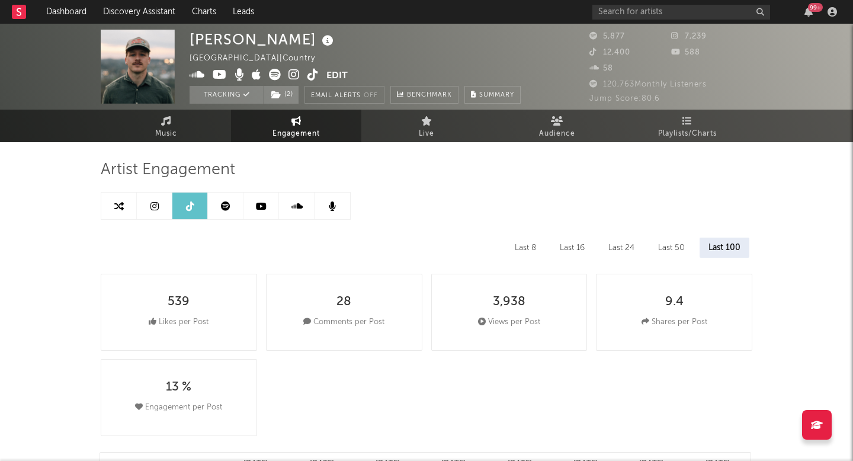
select select "6m"
click at [168, 128] on span "Music" at bounding box center [166, 134] width 22 height 14
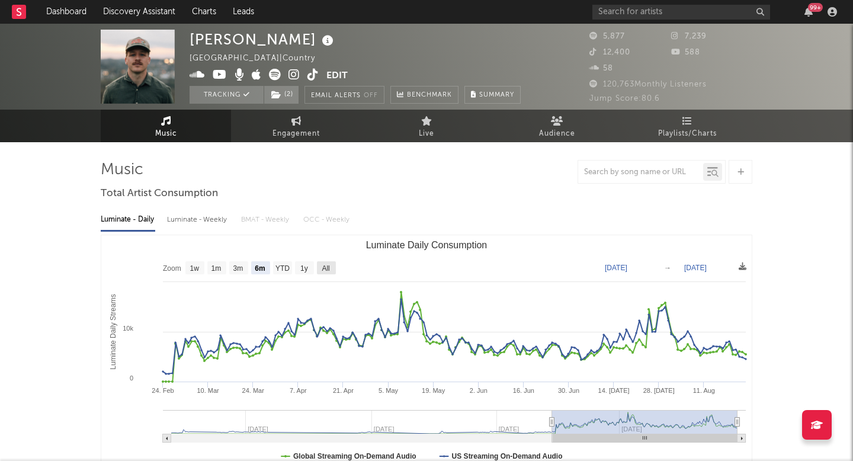
click at [323, 264] on text "All" at bounding box center [325, 268] width 8 height 8
select select "All"
type input "[DATE]"
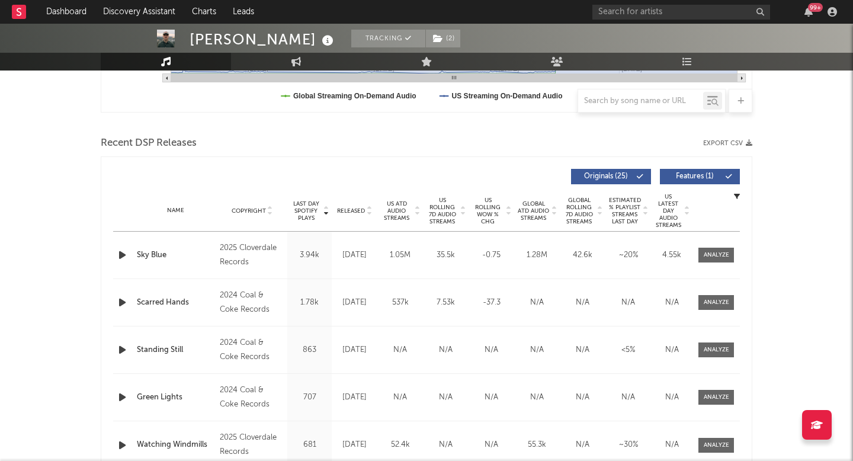
scroll to position [362, 0]
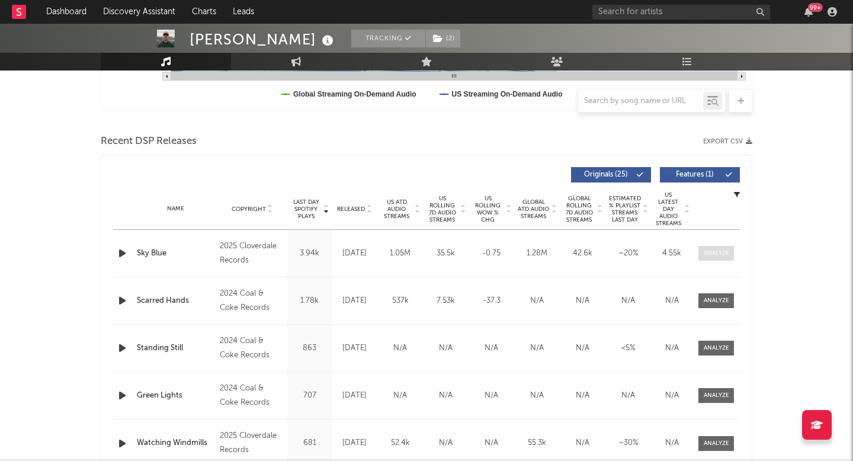
click at [718, 250] on div at bounding box center [715, 253] width 25 height 9
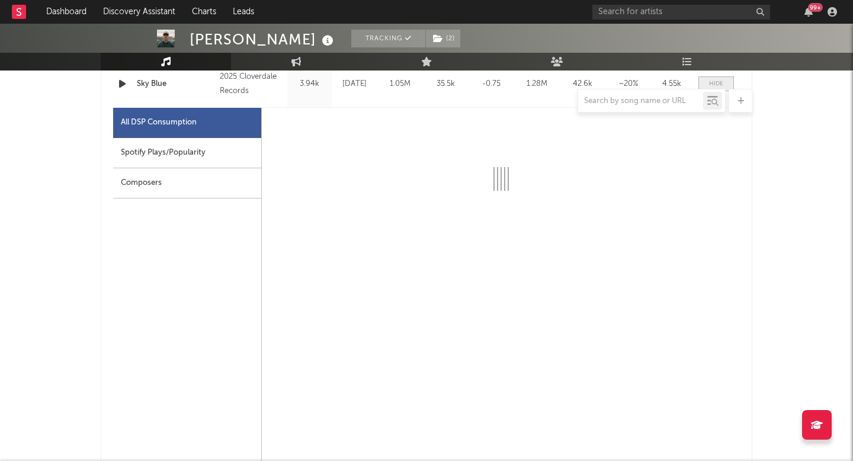
scroll to position [532, 0]
select select "6m"
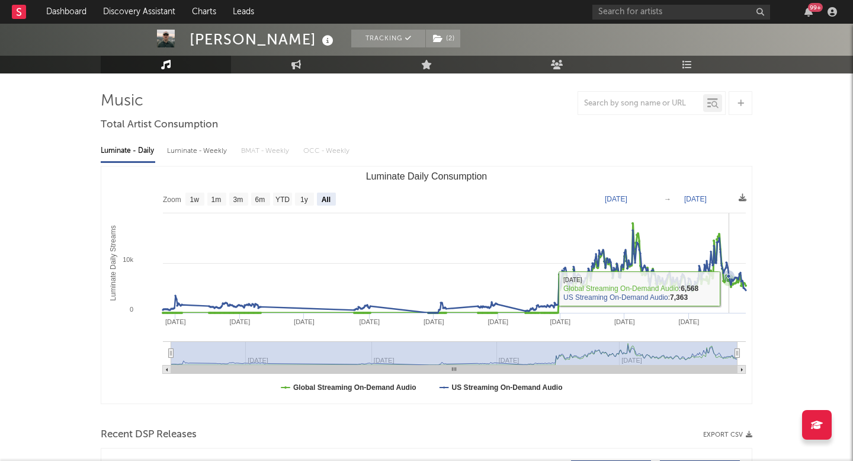
scroll to position [0, 0]
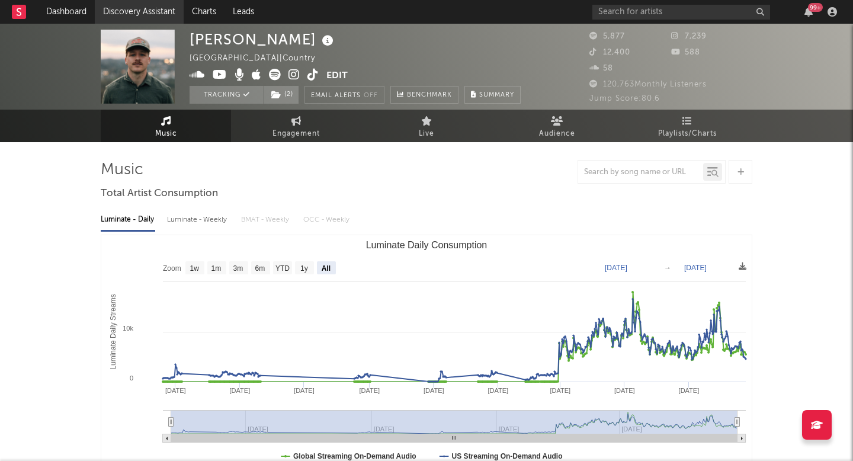
click at [160, 12] on link "Discovery Assistant" at bounding box center [139, 12] width 89 height 24
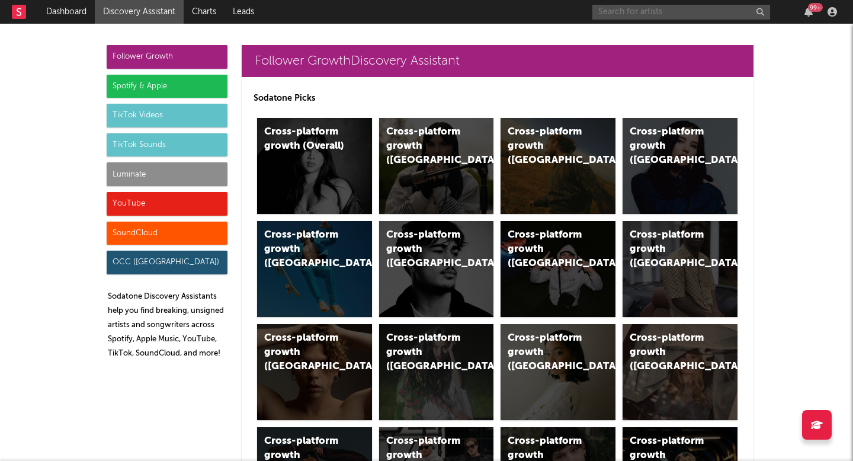
click at [645, 14] on input "text" at bounding box center [681, 12] width 178 height 15
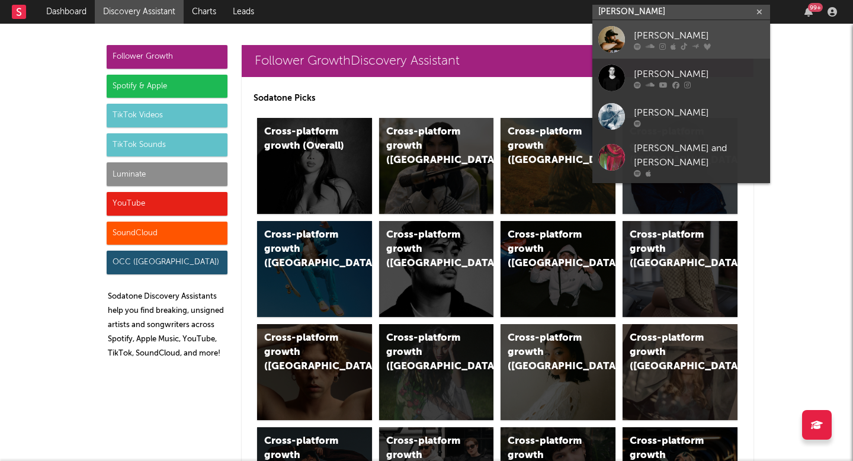
type input "[PERSON_NAME]"
click at [657, 41] on div "[PERSON_NAME]" at bounding box center [698, 35] width 130 height 14
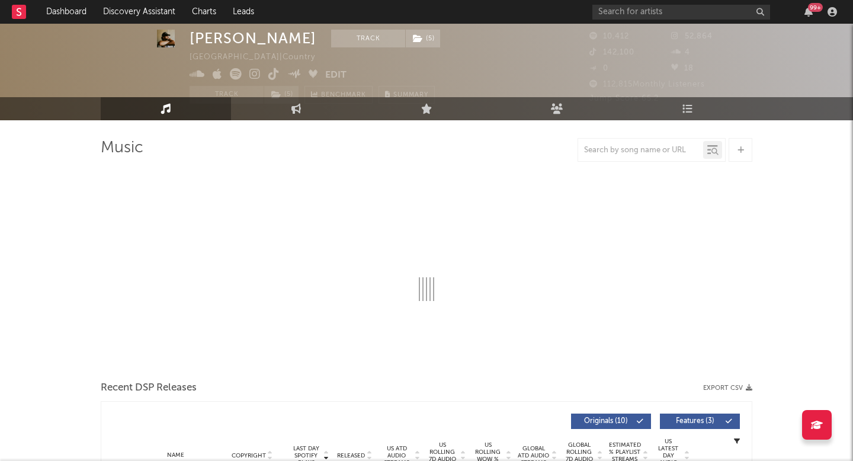
select select "6m"
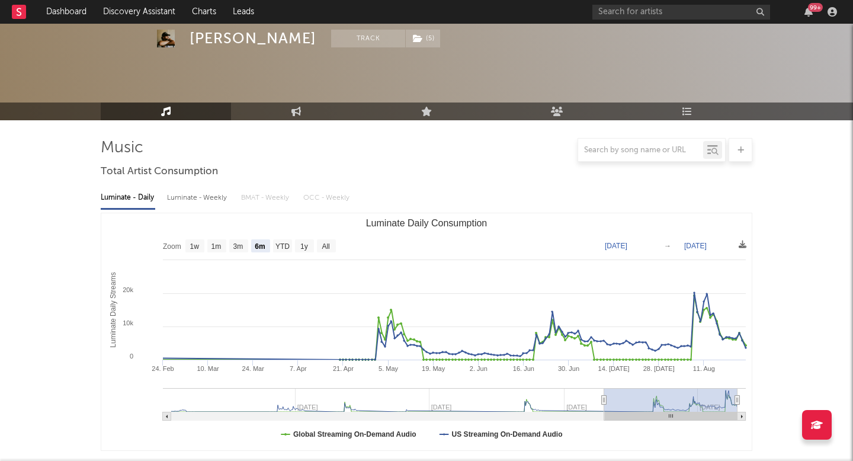
scroll to position [284, 0]
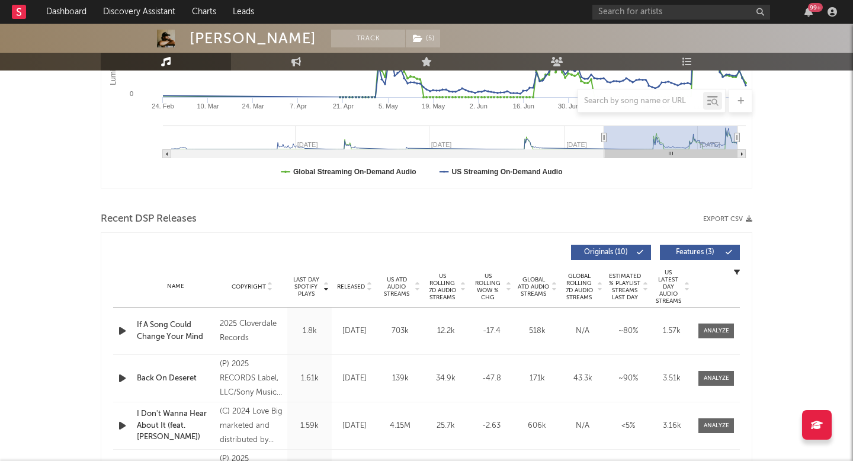
click at [413, 281] on div at bounding box center [416, 286] width 7 height 21
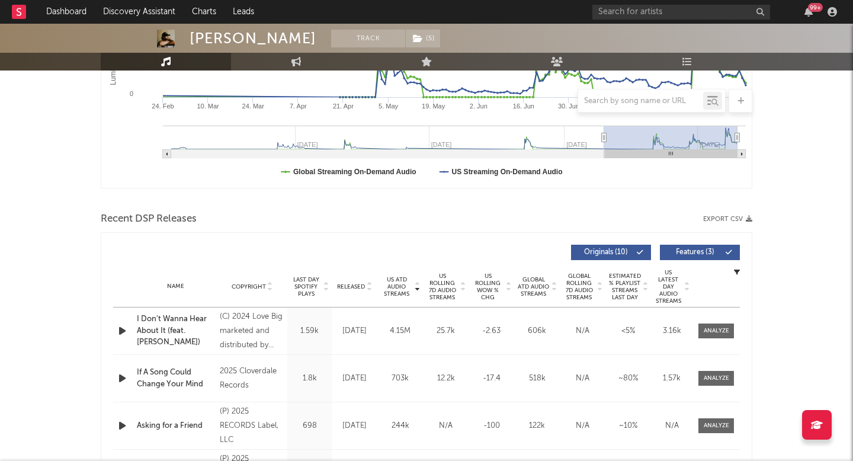
click at [440, 284] on span "US Rolling 7D Audio Streams" at bounding box center [442, 286] width 33 height 28
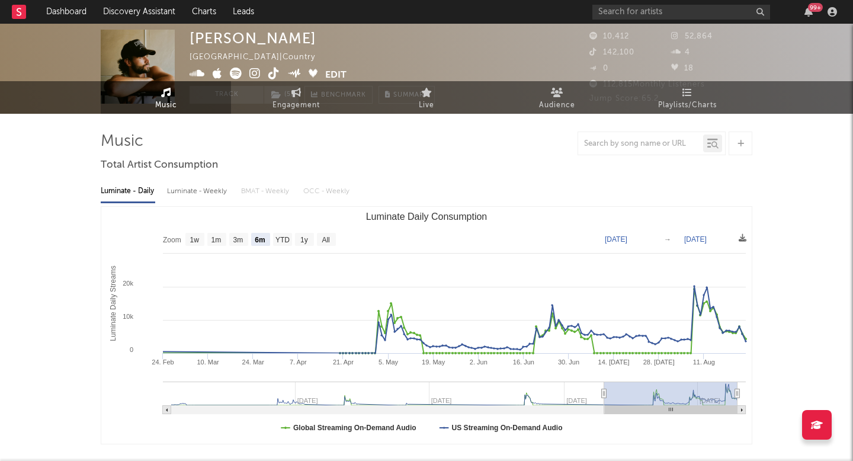
scroll to position [0, 0]
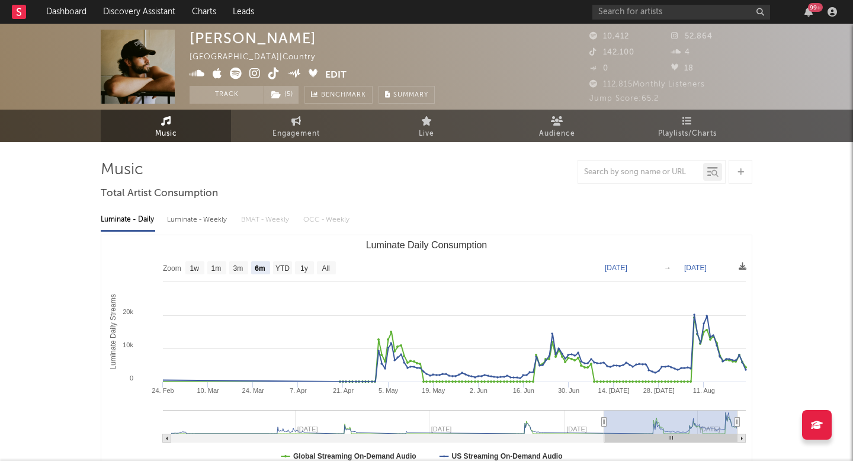
click at [298, 133] on span "Engagement" at bounding box center [295, 134] width 47 height 14
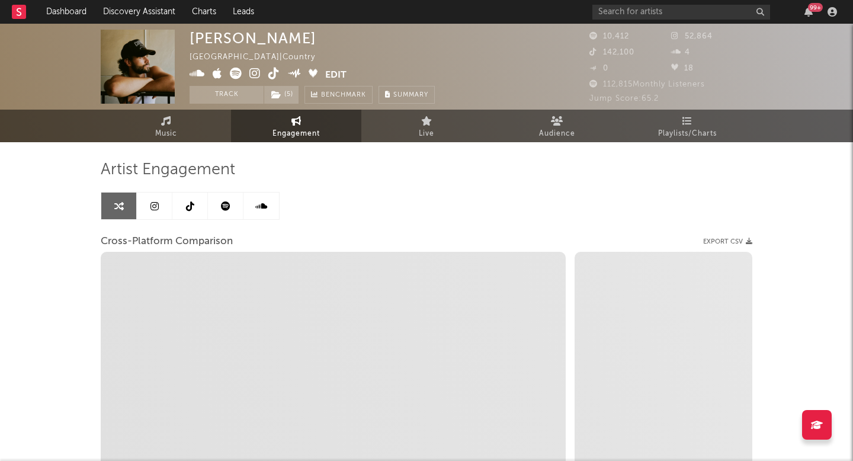
select select "1w"
click at [179, 127] on link "Music" at bounding box center [166, 126] width 130 height 33
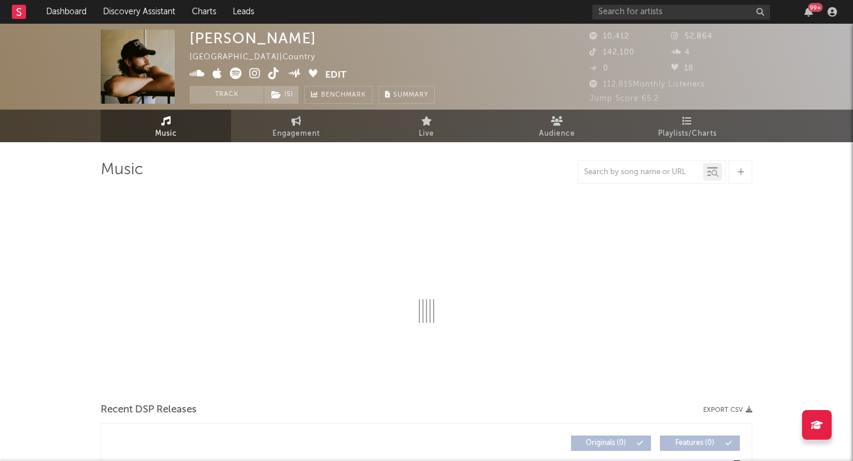
select select "6m"
